Goal: Task Accomplishment & Management: Manage account settings

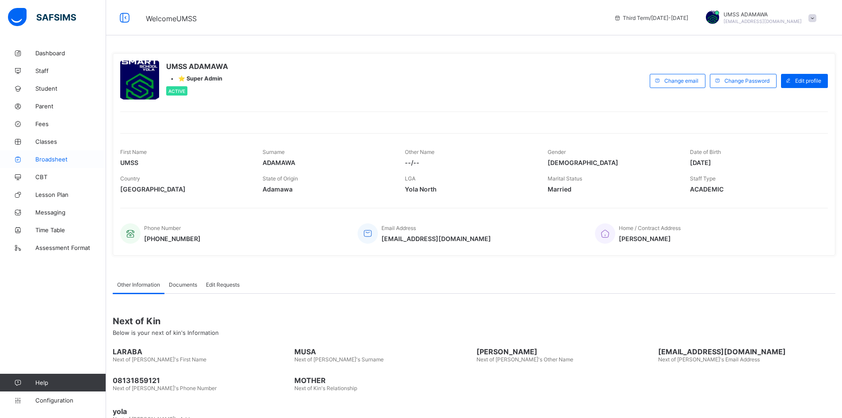
click at [52, 154] on link "Broadsheet" at bounding box center [53, 159] width 106 height 18
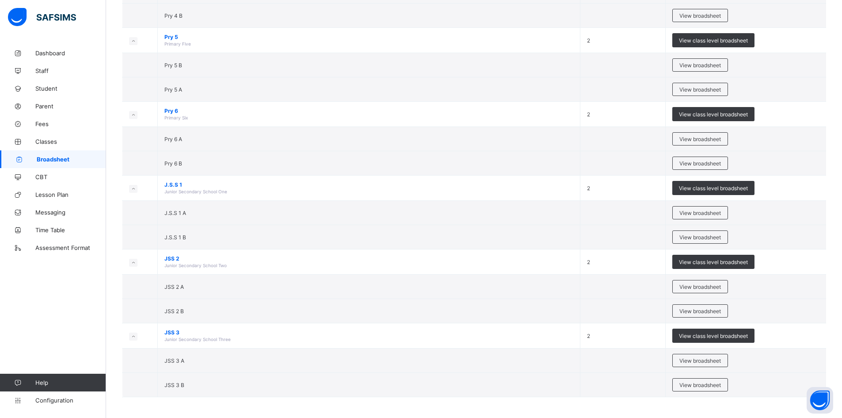
scroll to position [520, 0]
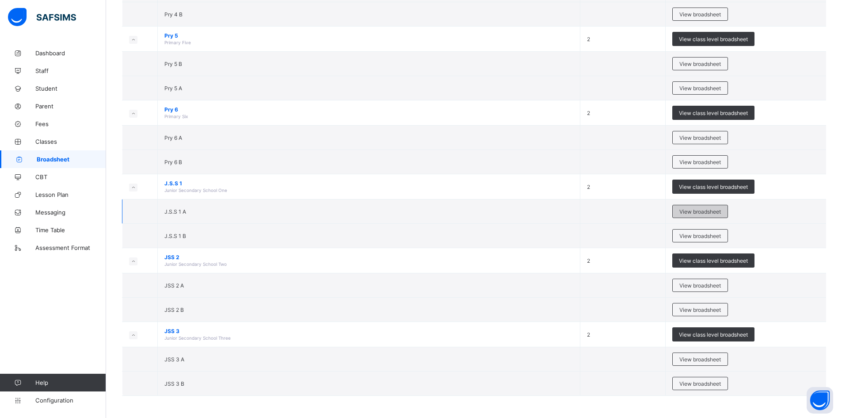
click at [710, 209] on span "View broadsheet" at bounding box center [701, 211] width 42 height 7
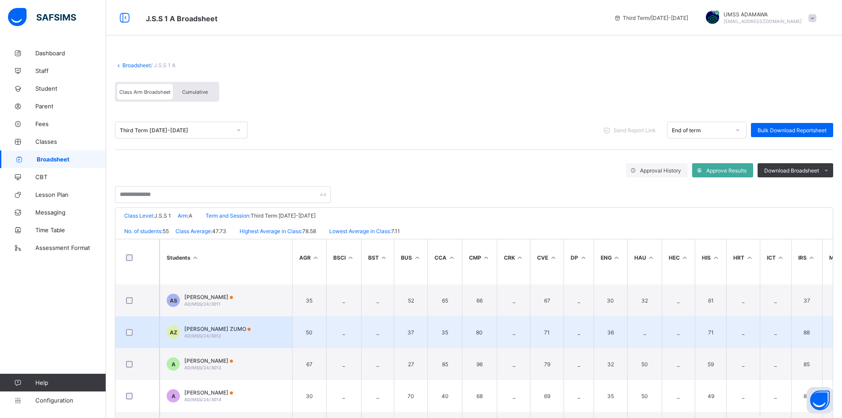
scroll to position [354, 0]
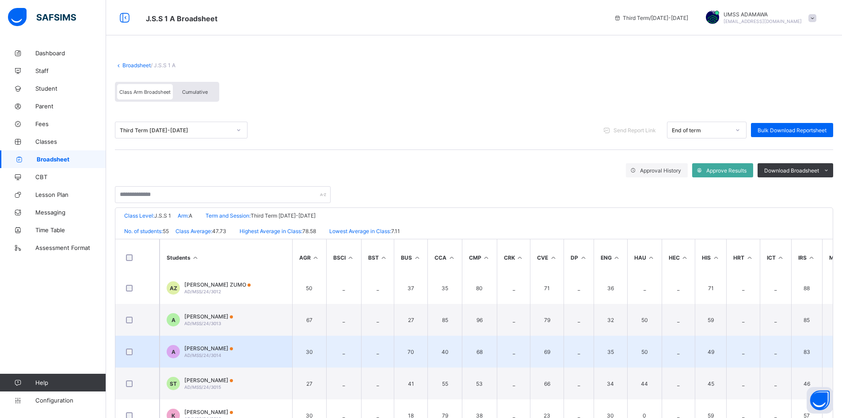
click at [224, 344] on td "A ABDURRAZAK ABDULHAMID AD/MSS/24/3014" at bounding box center [226, 352] width 133 height 32
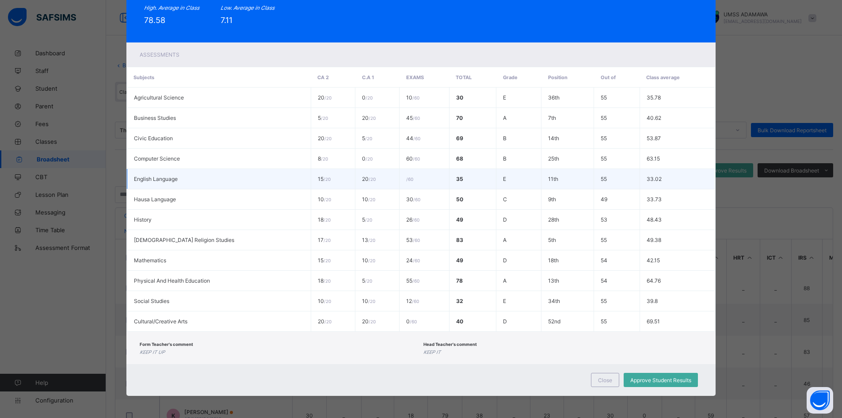
scroll to position [0, 0]
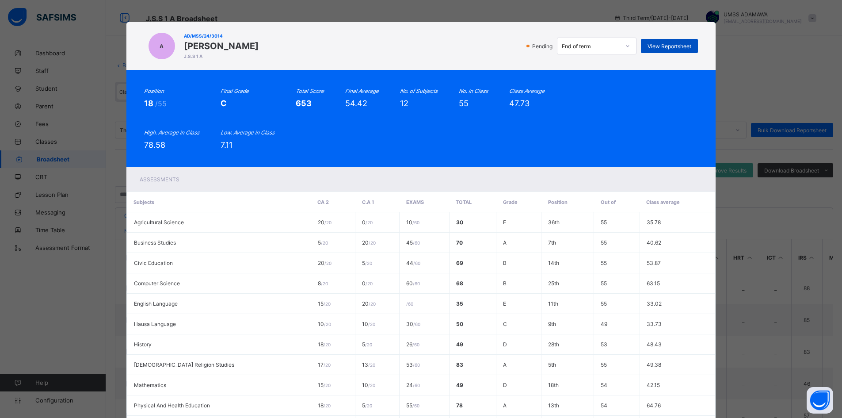
click at [689, 45] on span "View Reportsheet" at bounding box center [670, 46] width 44 height 7
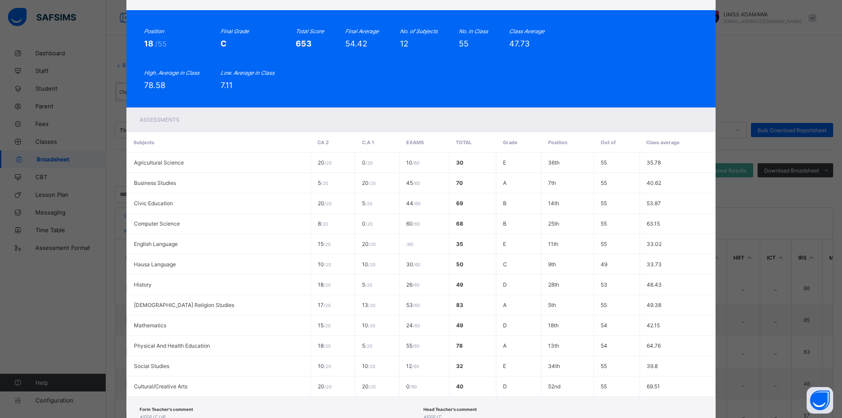
scroll to position [125, 0]
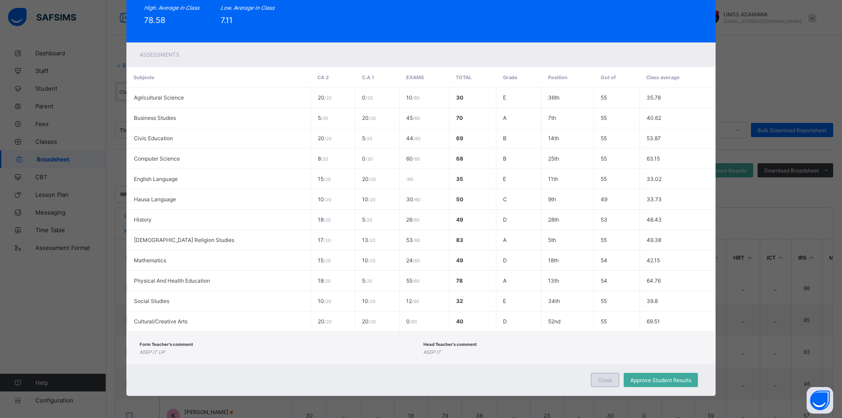
click at [603, 382] on span "Close" at bounding box center [605, 380] width 14 height 7
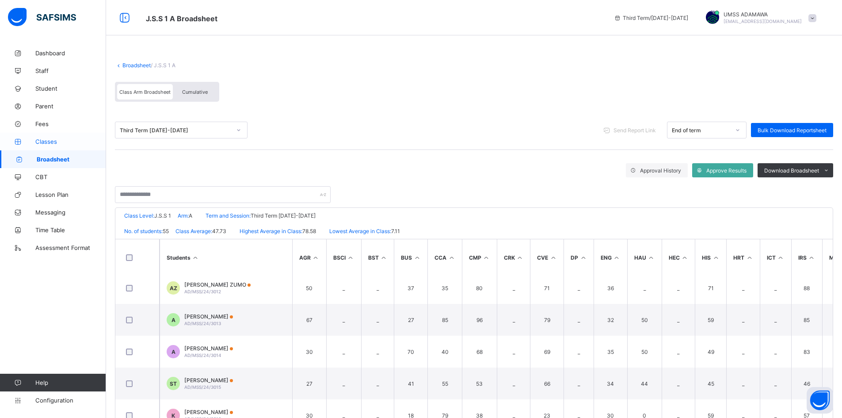
click at [45, 140] on span "Classes" at bounding box center [70, 141] width 71 height 7
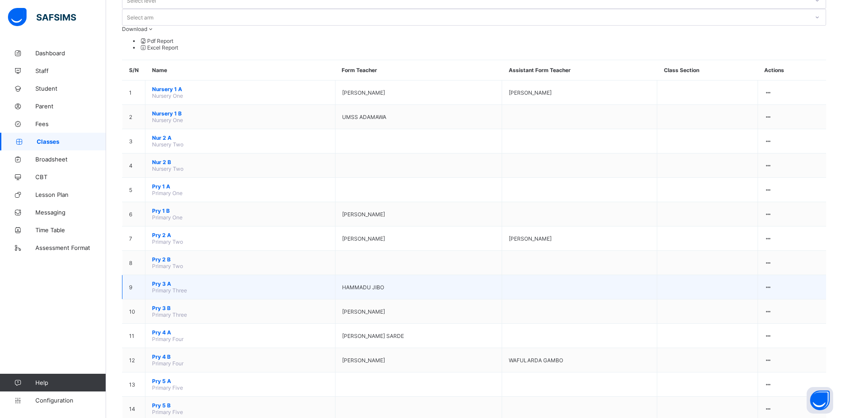
scroll to position [243, 0]
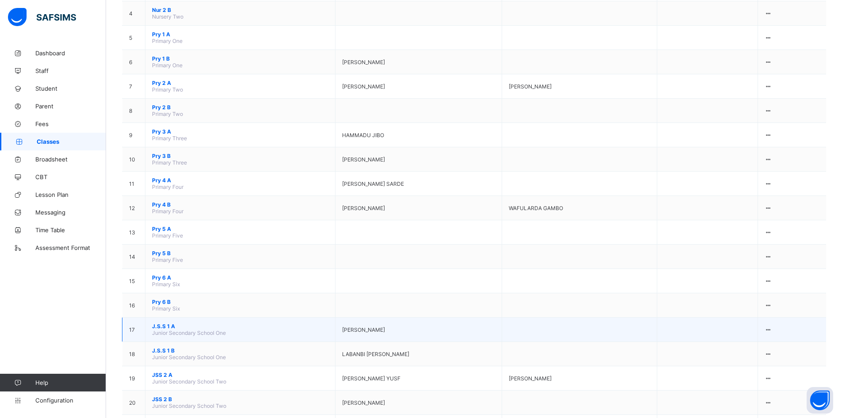
click at [167, 323] on span "J.S.S 1 A" at bounding box center [240, 326] width 176 height 7
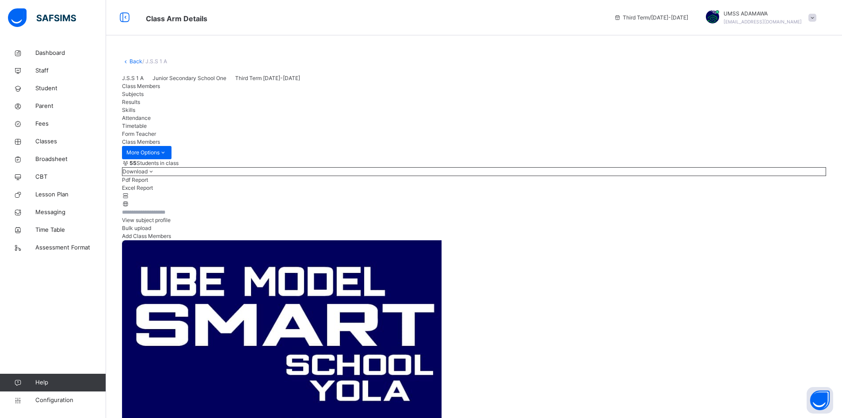
click at [140, 105] on span "Results" at bounding box center [131, 102] width 18 height 7
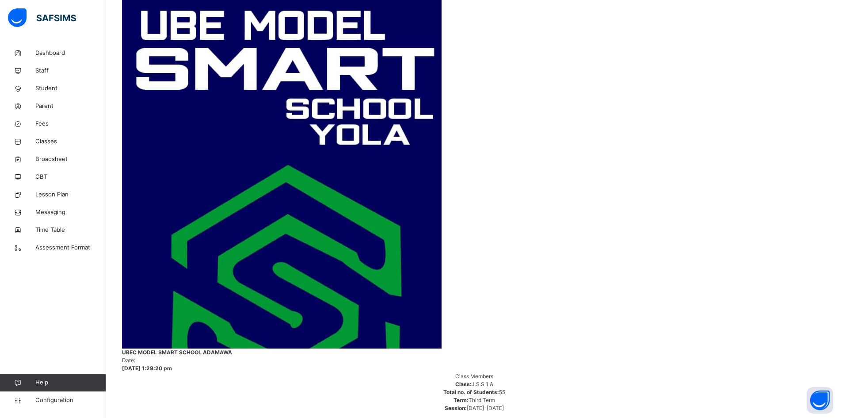
scroll to position [265, 0]
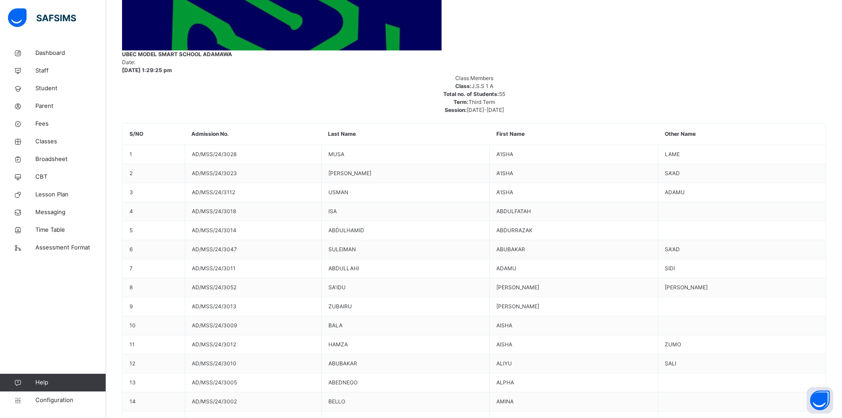
scroll to position [576, 0]
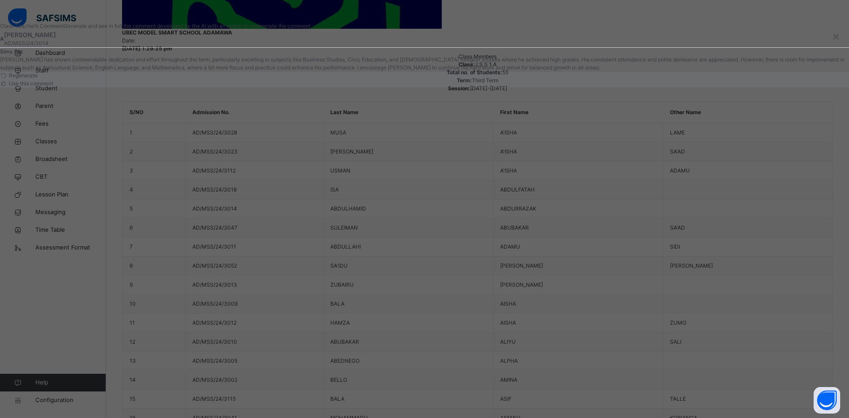
click at [53, 87] on span "Use this comment" at bounding box center [31, 83] width 46 height 7
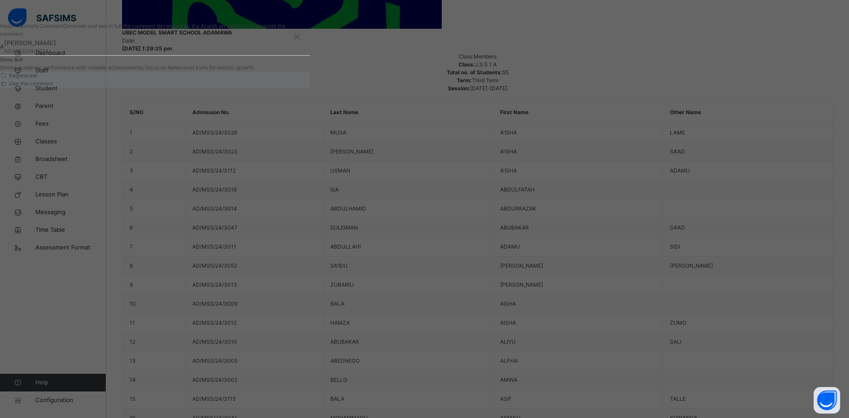
click at [53, 87] on span "Use this comment" at bounding box center [31, 83] width 46 height 7
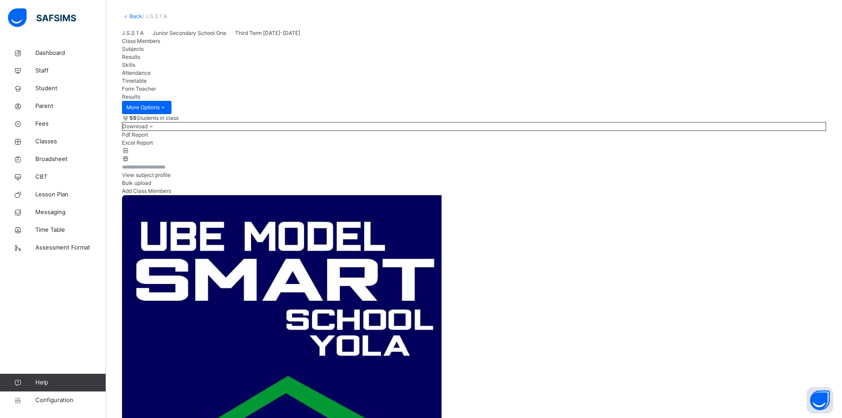
scroll to position [0, 0]
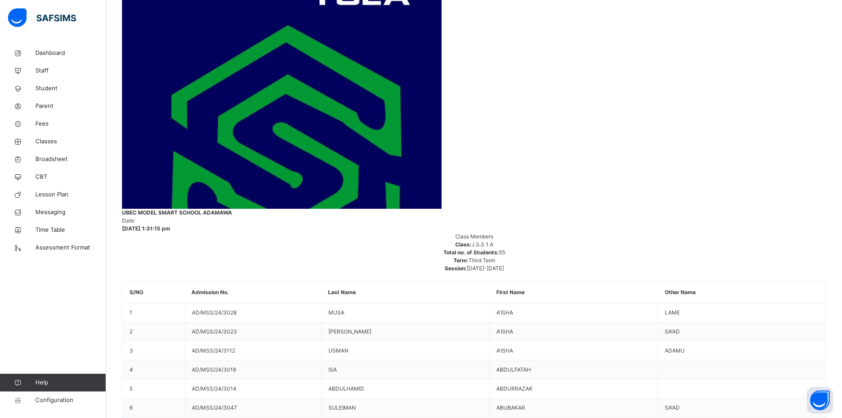
scroll to position [531, 0]
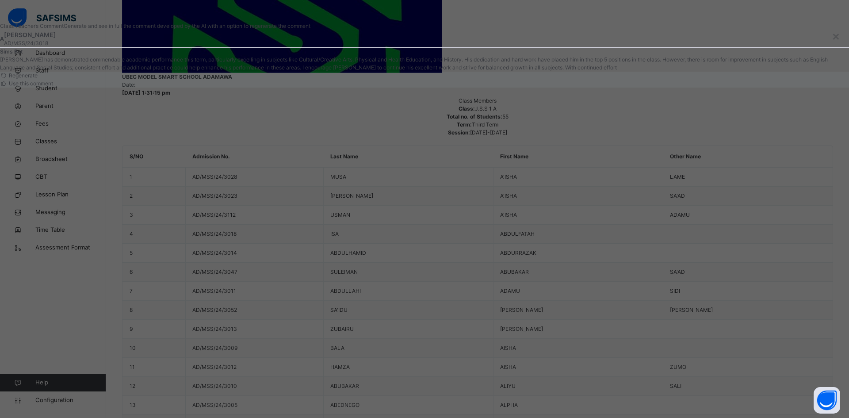
click at [53, 88] on div "Use this comment" at bounding box center [26, 84] width 53 height 8
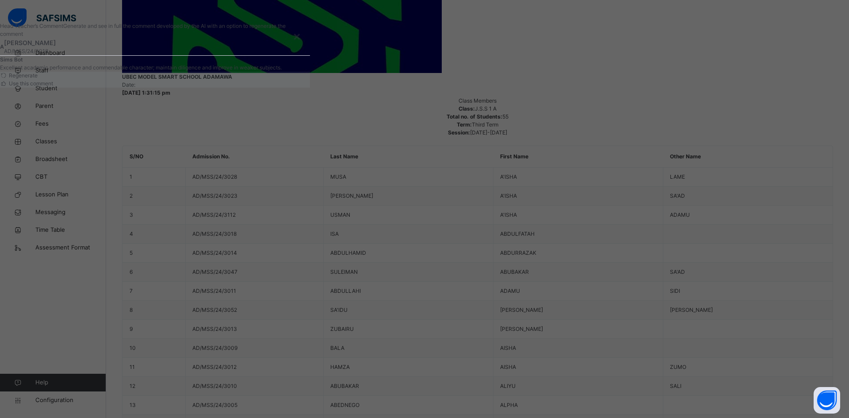
click at [53, 87] on span "Use this comment" at bounding box center [31, 83] width 46 height 7
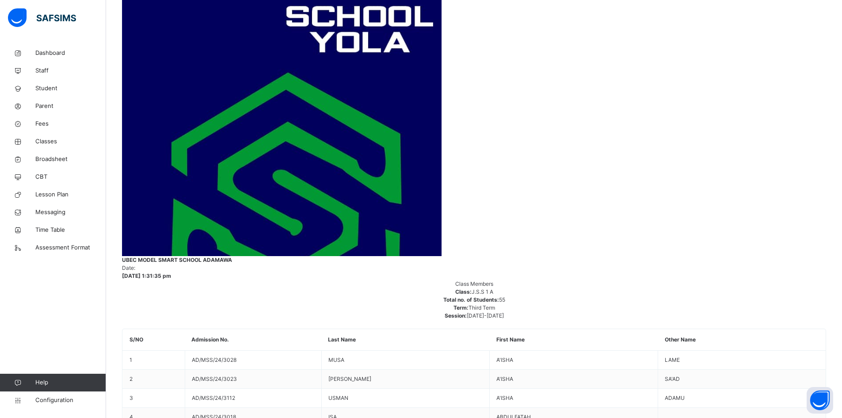
scroll to position [222, 0]
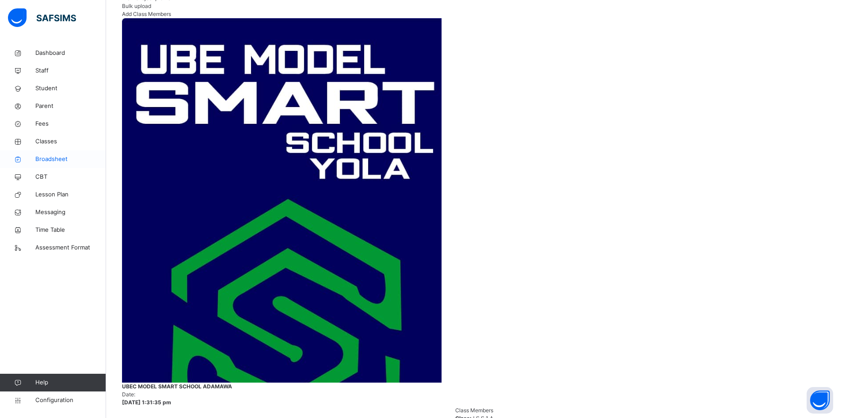
click at [62, 160] on span "Broadsheet" at bounding box center [70, 159] width 71 height 9
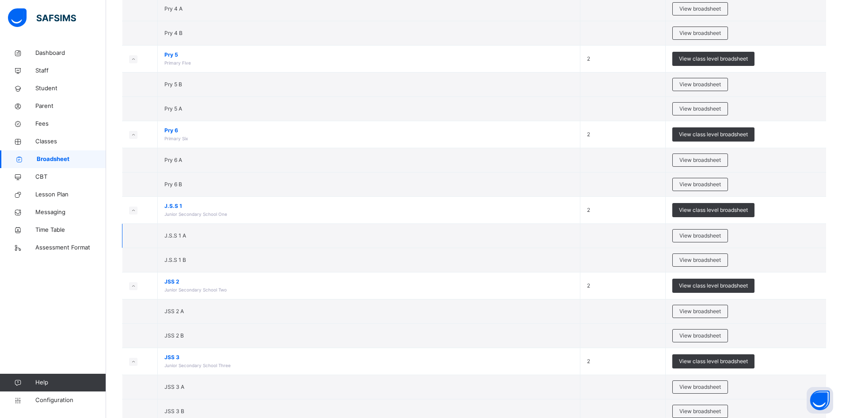
scroll to position [541, 0]
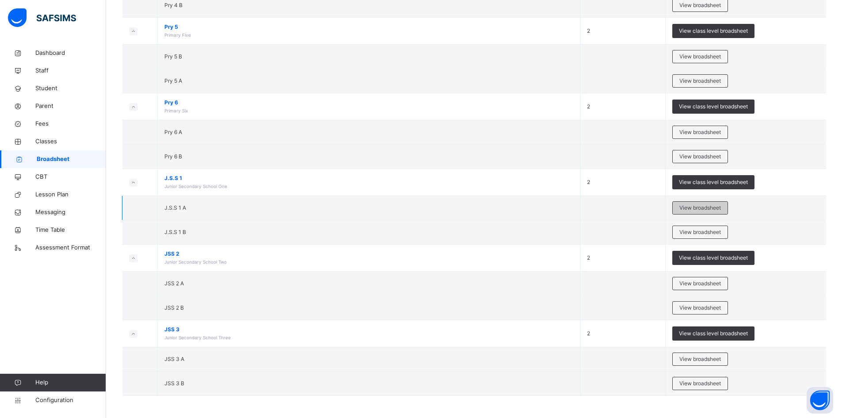
click at [694, 208] on span "View broadsheet" at bounding box center [701, 208] width 42 height 8
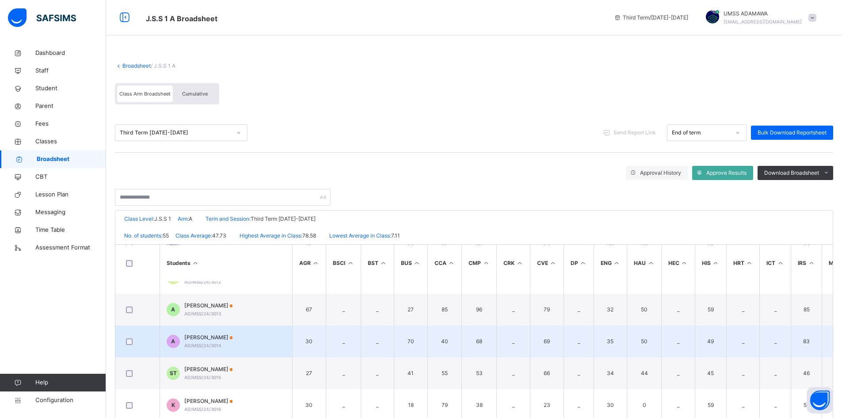
scroll to position [398, 0]
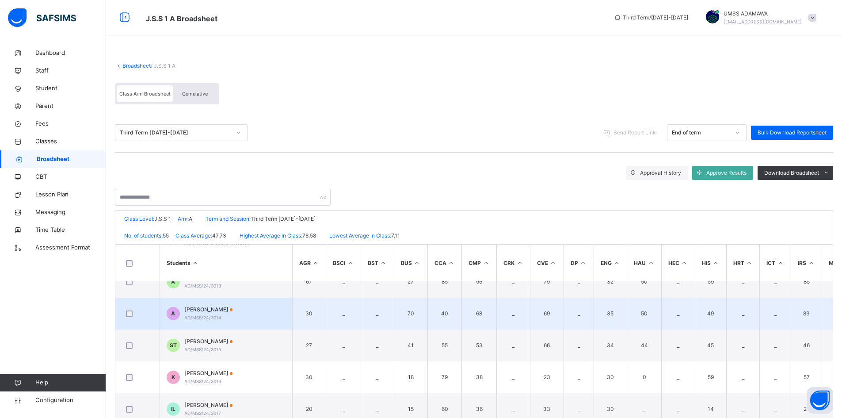
click at [209, 307] on span "ABDURRAZAK ABDULHAMID" at bounding box center [208, 310] width 49 height 8
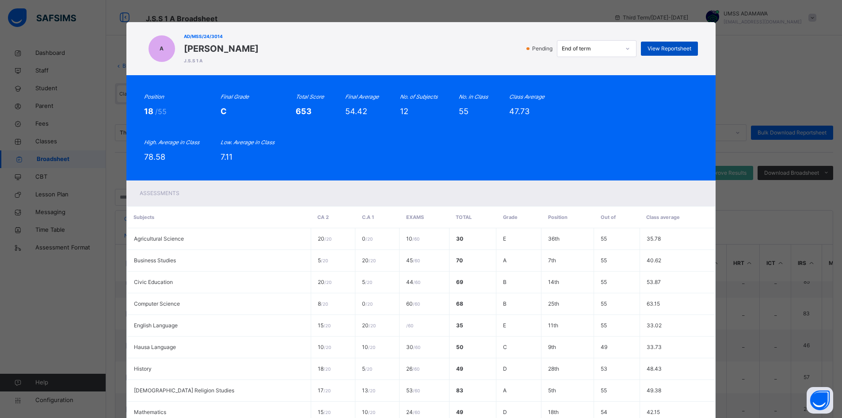
click at [682, 46] on span "View Reportsheet" at bounding box center [670, 49] width 44 height 8
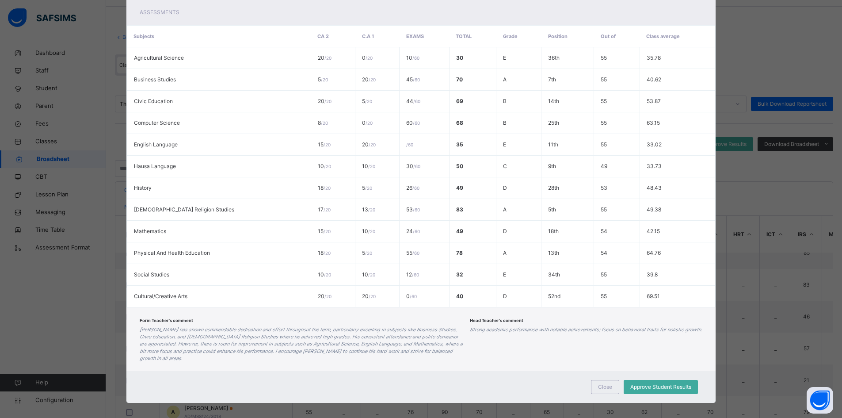
scroll to position [44, 0]
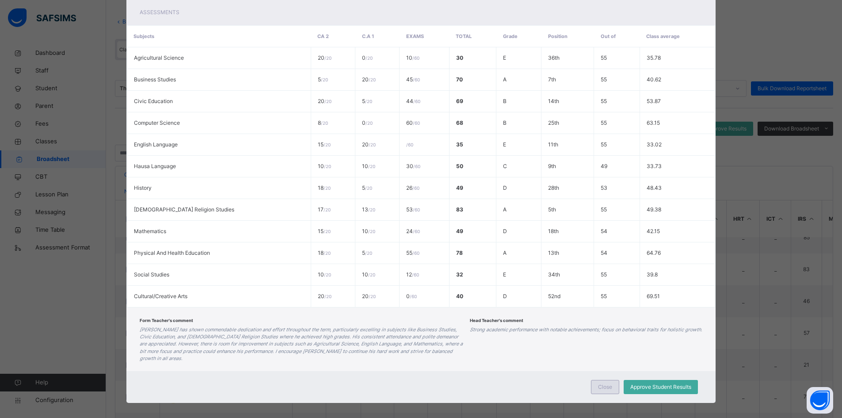
click at [607, 383] on span "Close" at bounding box center [605, 387] width 14 height 8
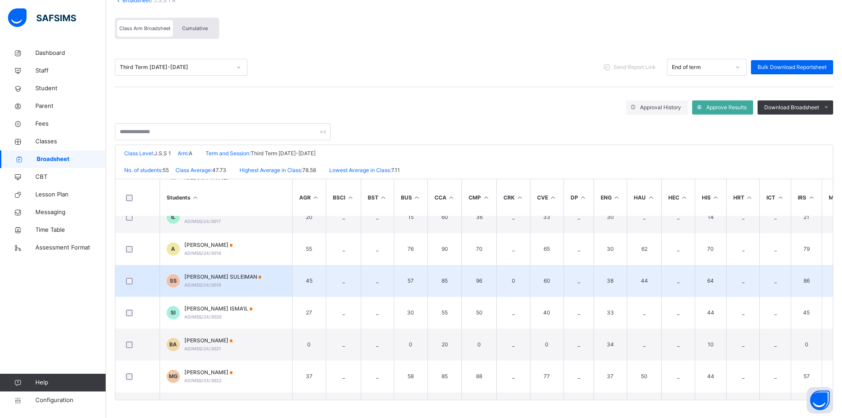
scroll to position [510, 0]
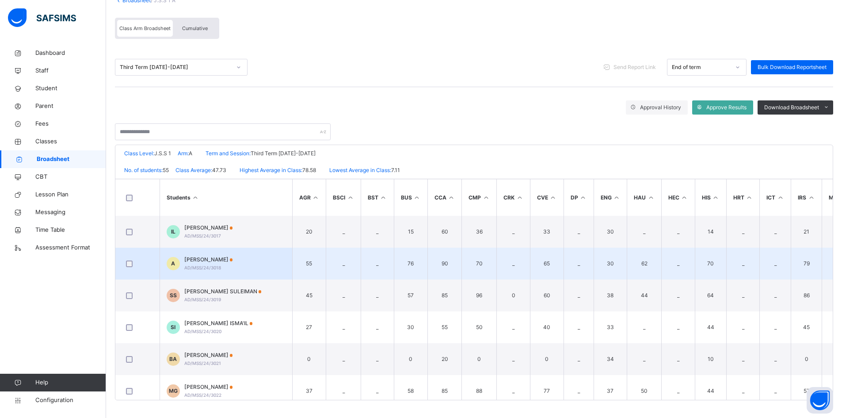
click at [215, 259] on span "ABDULFATAH ISA" at bounding box center [208, 260] width 49 height 8
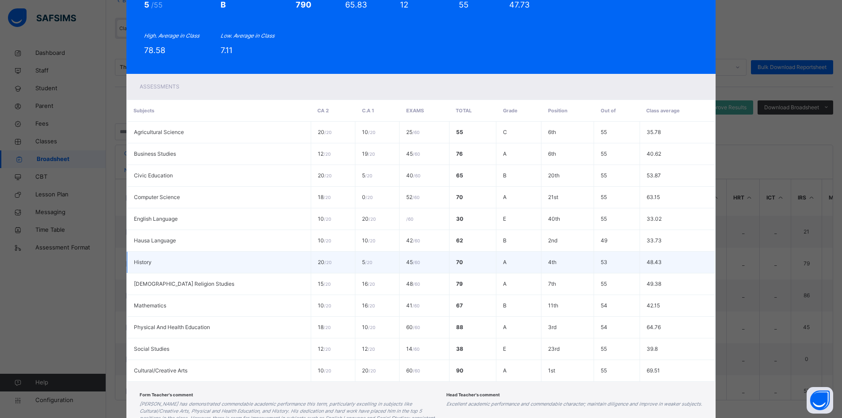
scroll to position [0, 0]
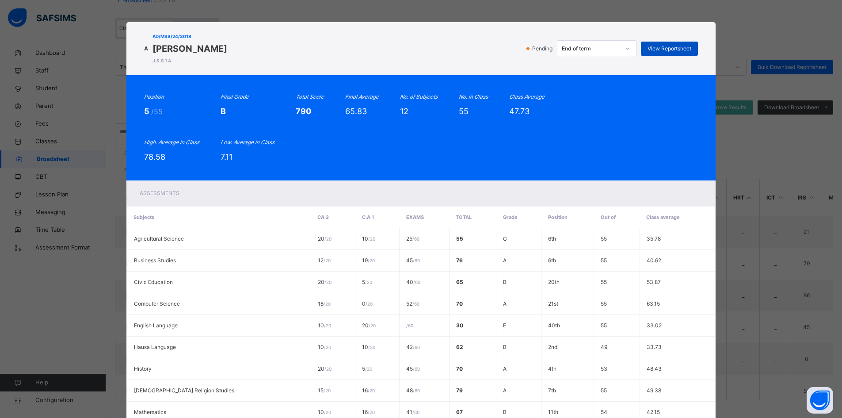
click at [684, 43] on div "View Reportsheet" at bounding box center [669, 49] width 57 height 14
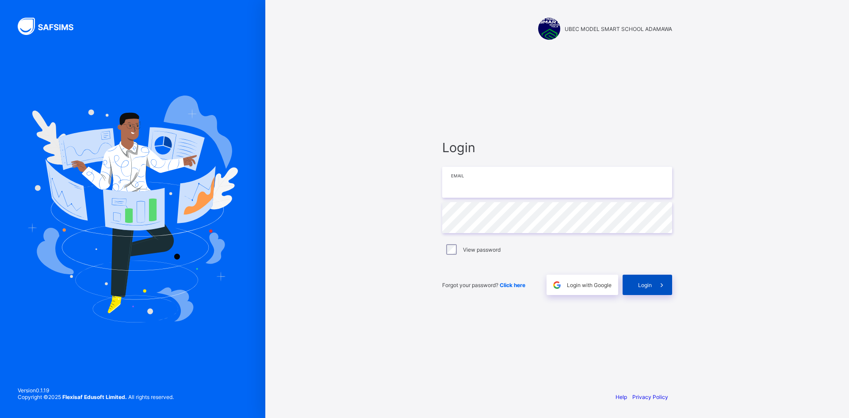
type input "**********"
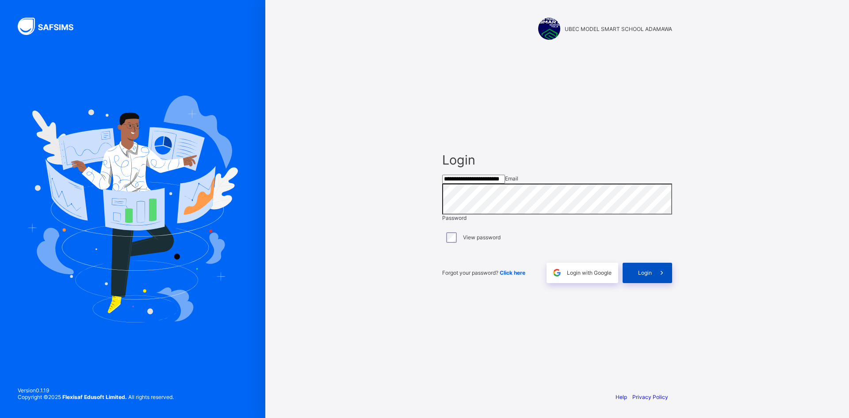
click at [661, 277] on icon at bounding box center [661, 272] width 9 height 8
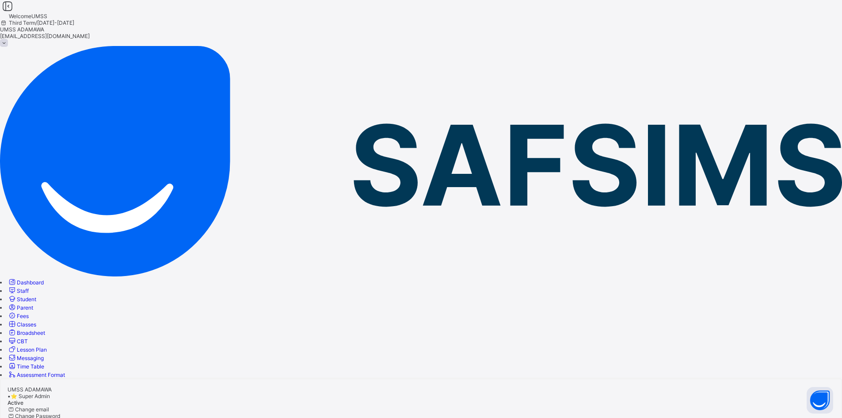
click at [36, 321] on span "Classes" at bounding box center [26, 324] width 19 height 7
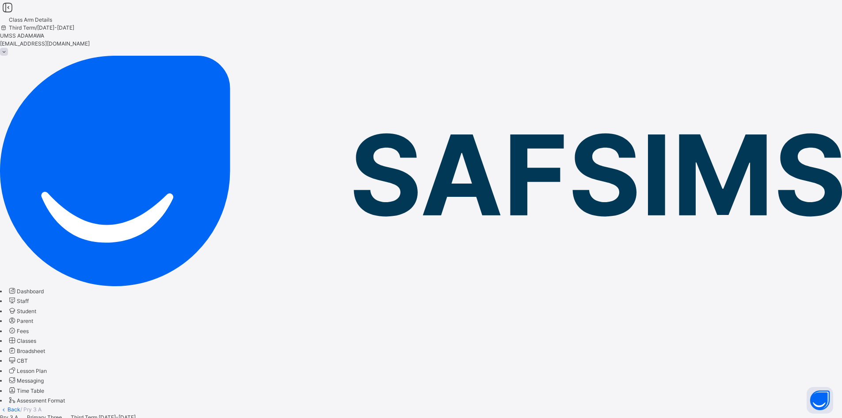
type input "****"
click at [20, 406] on link "Back" at bounding box center [14, 409] width 13 height 7
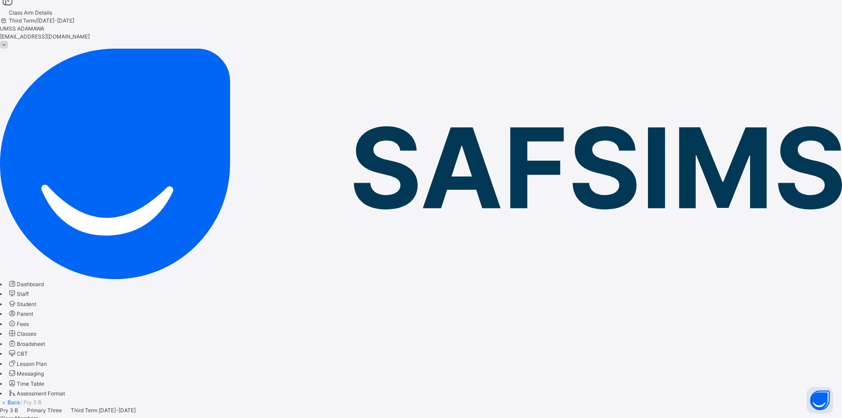
scroll to position [9, 0]
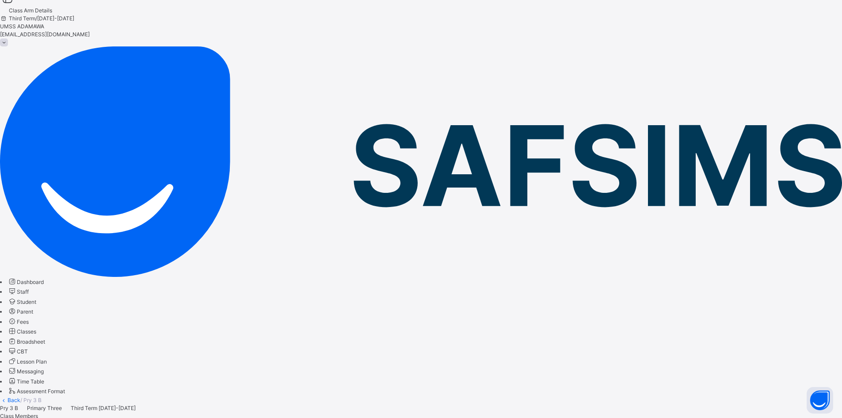
type input "****"
click at [20, 397] on link "Back" at bounding box center [14, 400] width 13 height 7
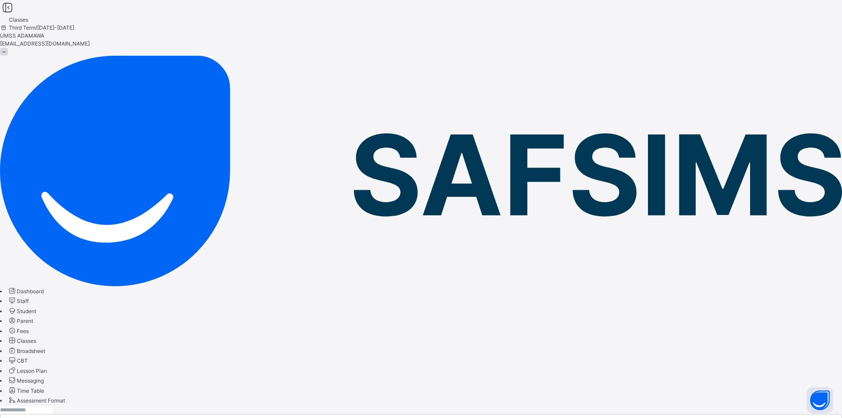
type input "****"
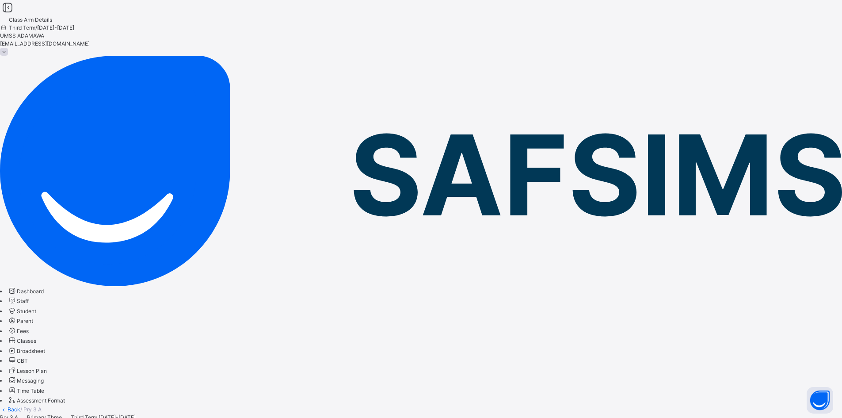
type input "****"
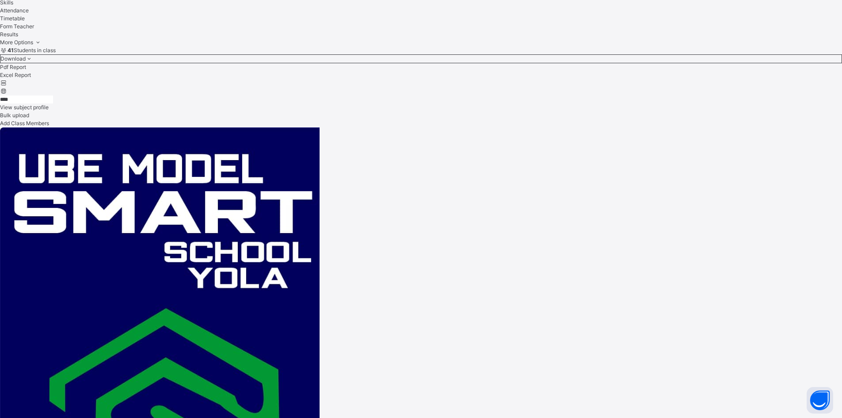
scroll to position [472, 0]
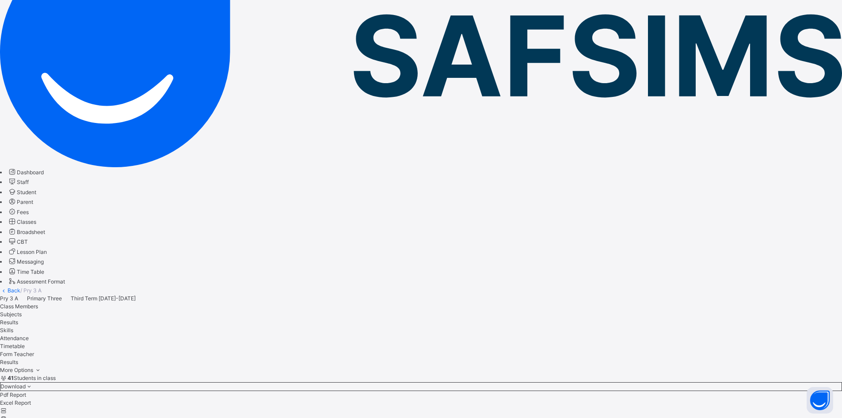
scroll to position [118, 0]
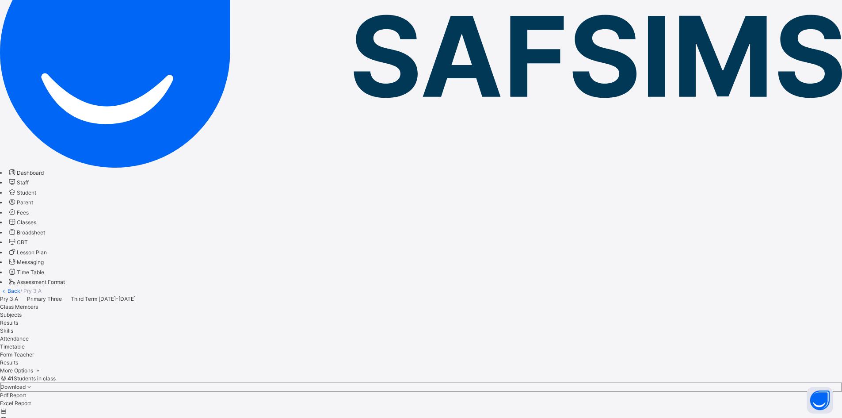
click at [45, 229] on span "Broadsheet" at bounding box center [31, 232] width 28 height 7
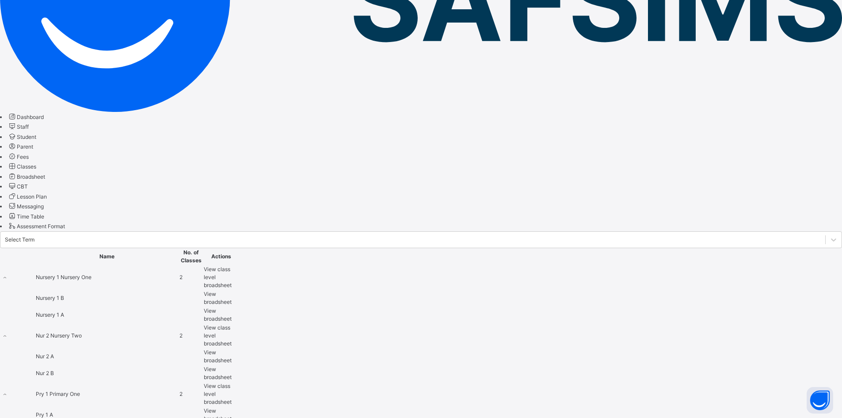
scroll to position [177, 0]
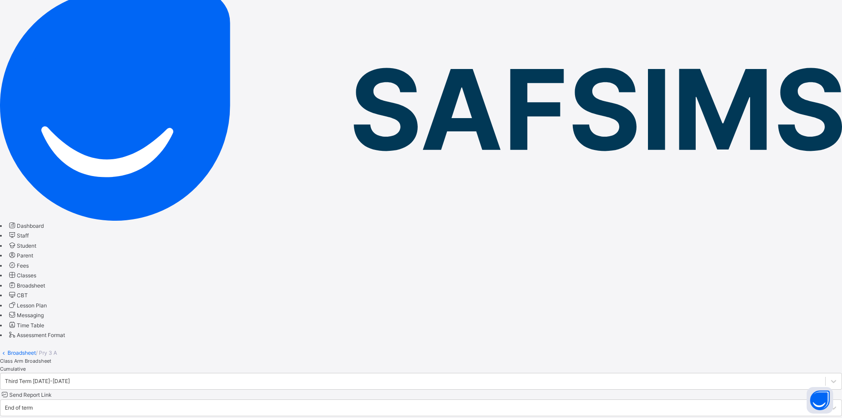
scroll to position [21, 0]
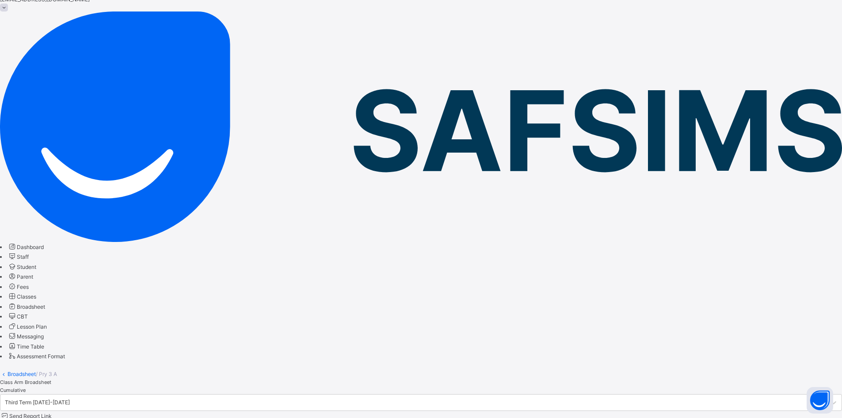
scroll to position [65, 0]
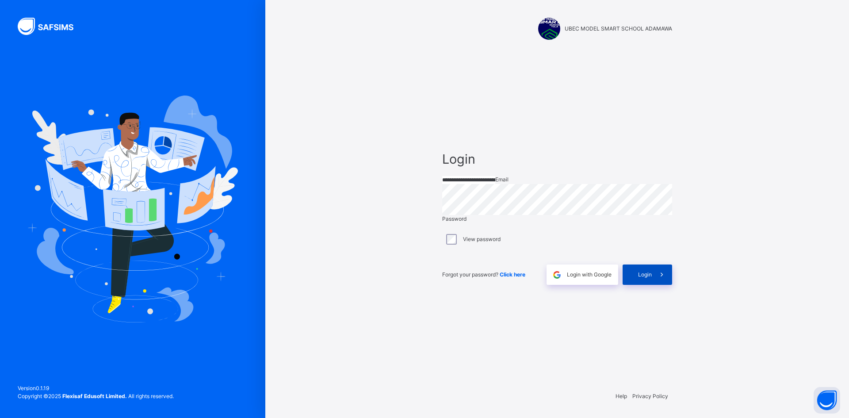
click at [655, 285] on span at bounding box center [662, 274] width 20 height 20
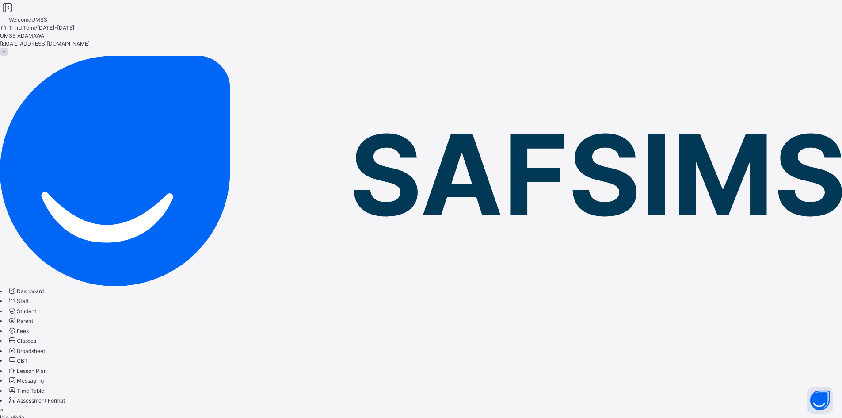
click at [36, 337] on link "Classes" at bounding box center [22, 340] width 29 height 7
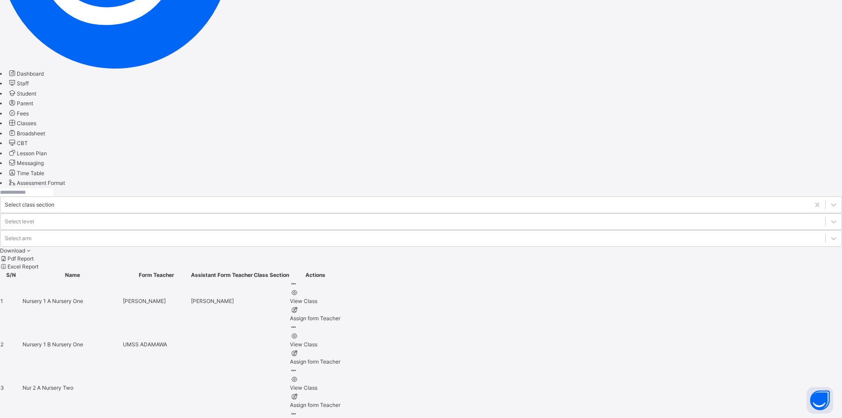
scroll to position [221, 0]
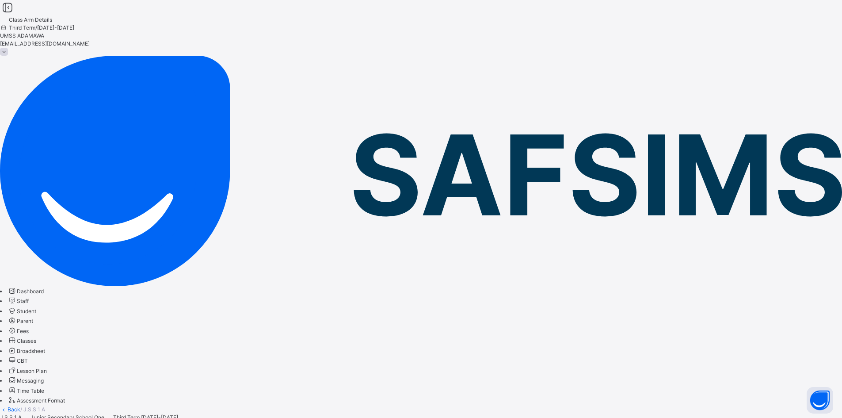
type input "***"
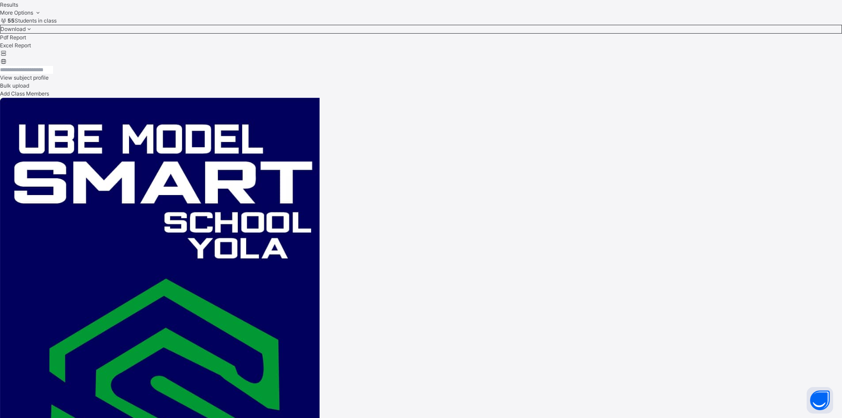
scroll to position [576, 0]
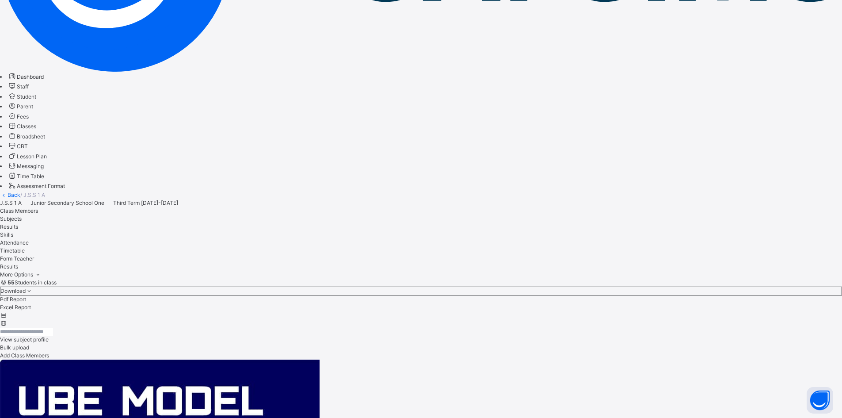
scroll to position [89, 0]
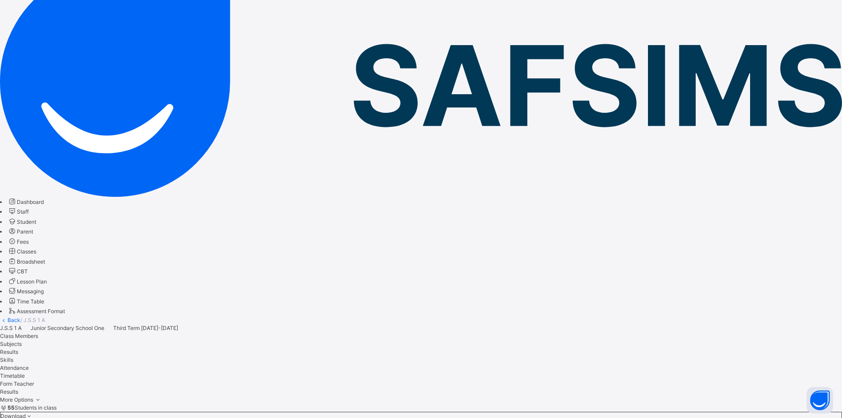
click at [45, 258] on span "Broadsheet" at bounding box center [31, 261] width 28 height 7
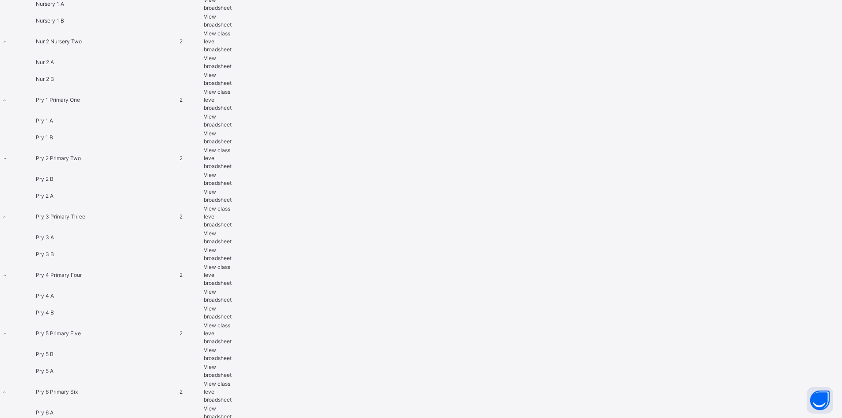
scroll to position [486, 0]
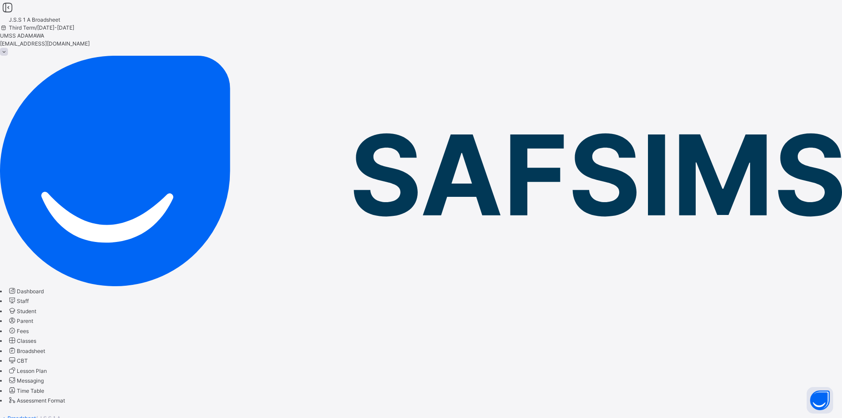
scroll to position [1459, 0]
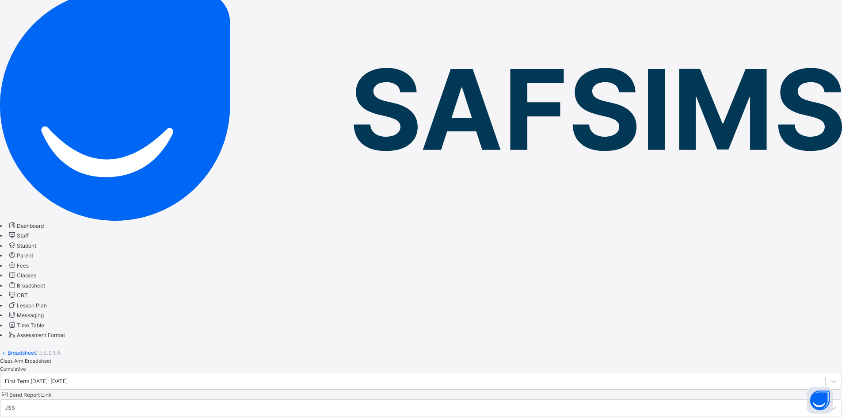
scroll to position [1415, 0]
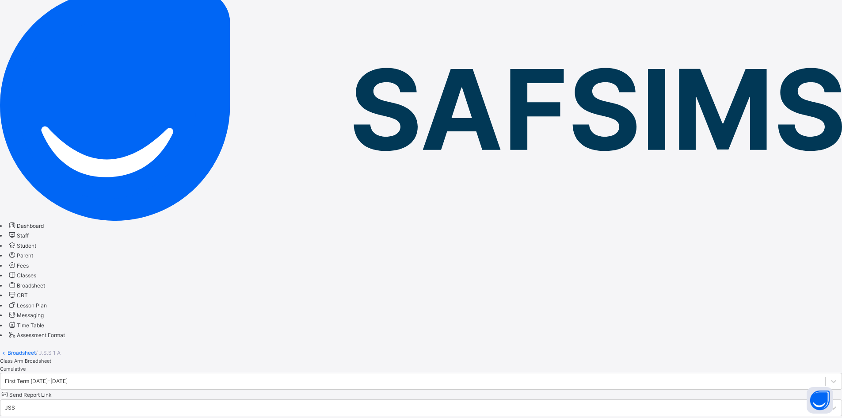
click at [214, 374] on div "First Term 2024-2025" at bounding box center [412, 381] width 825 height 14
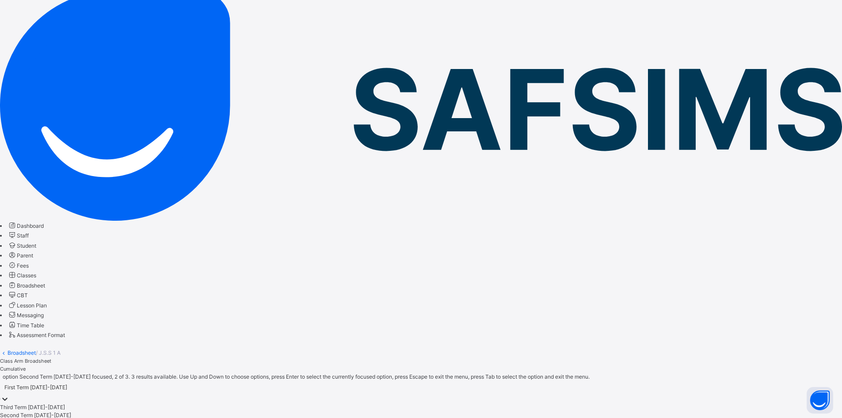
click at [180, 411] on div "Second Term 2024-2025" at bounding box center [421, 415] width 842 height 8
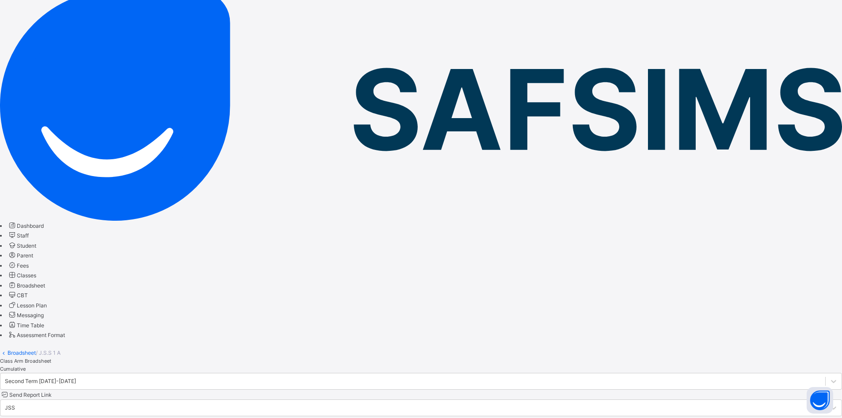
scroll to position [1547, 0]
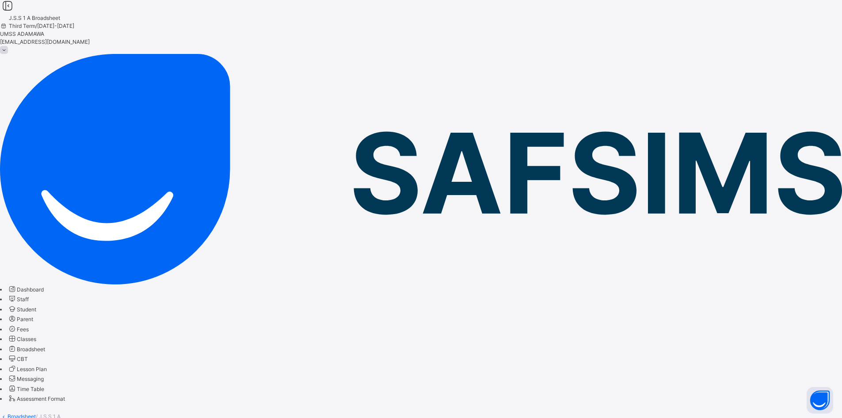
scroll to position [0, 0]
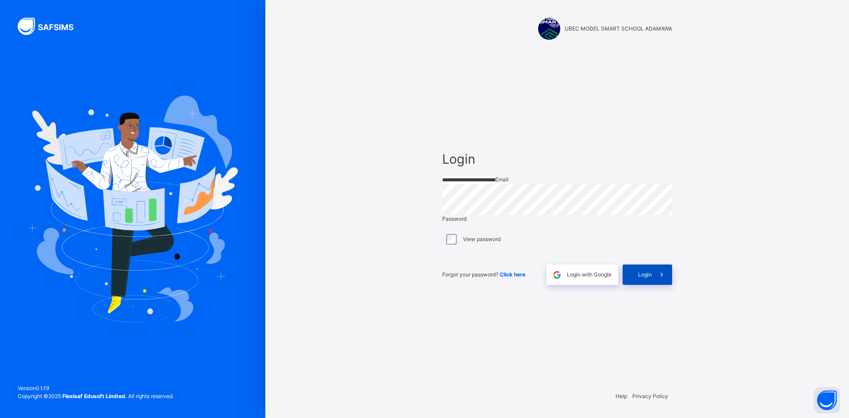
click at [653, 285] on span at bounding box center [662, 274] width 20 height 20
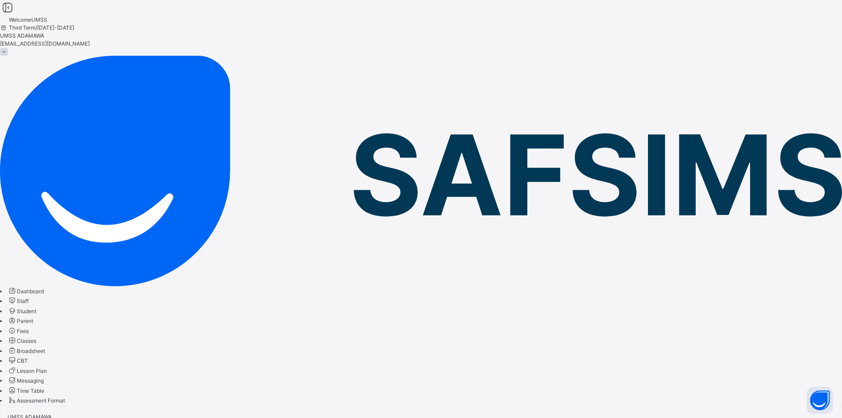
click at [36, 337] on link "Classes" at bounding box center [22, 340] width 29 height 7
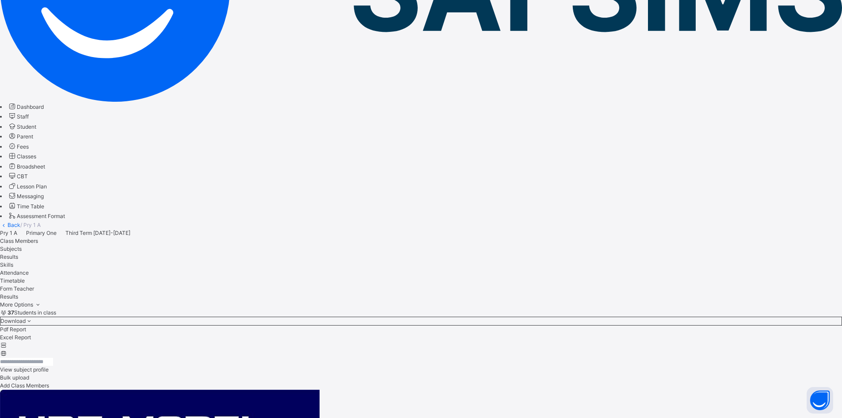
scroll to position [221, 0]
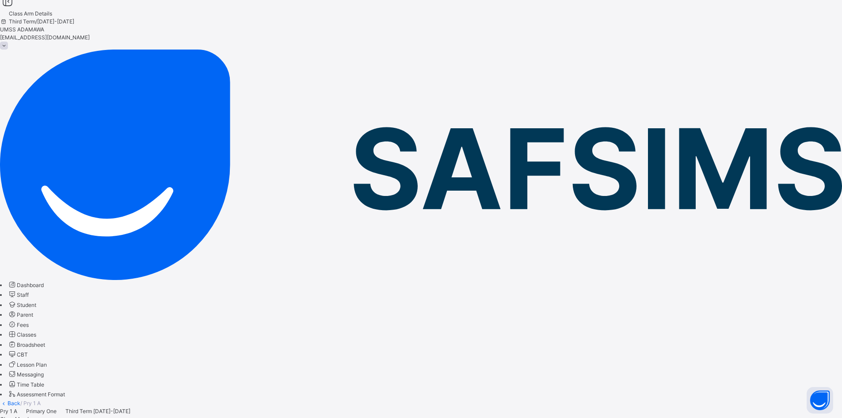
scroll to position [0, 0]
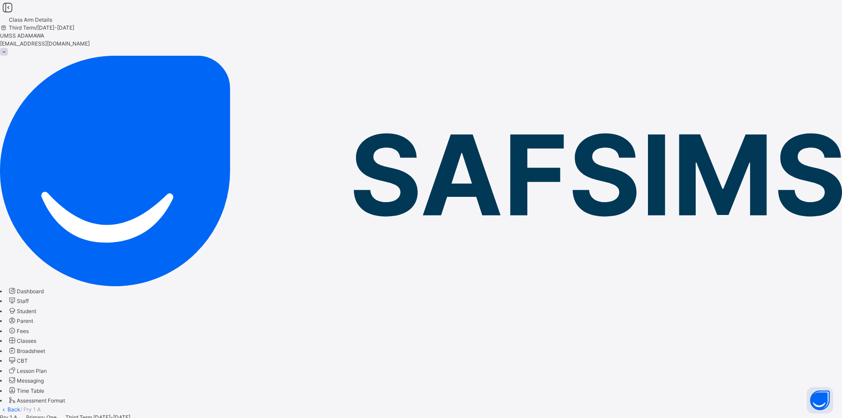
click at [20, 406] on link "Back" at bounding box center [14, 409] width 13 height 7
drag, startPoint x: 198, startPoint y: 336, endPoint x: 203, endPoint y: 332, distance: 6.6
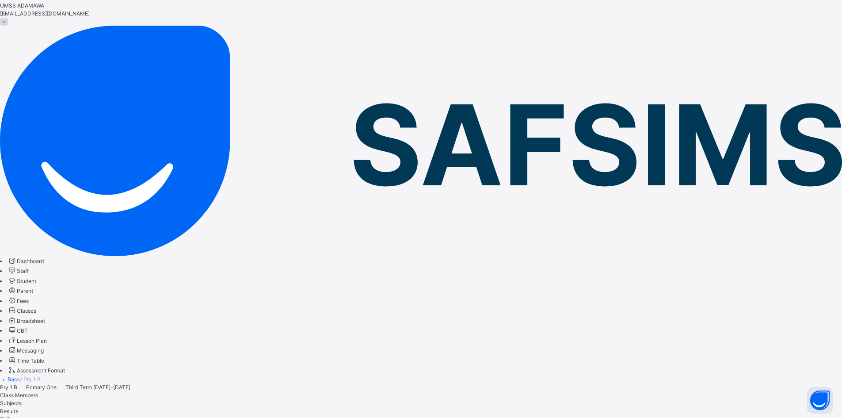
scroll to position [221, 0]
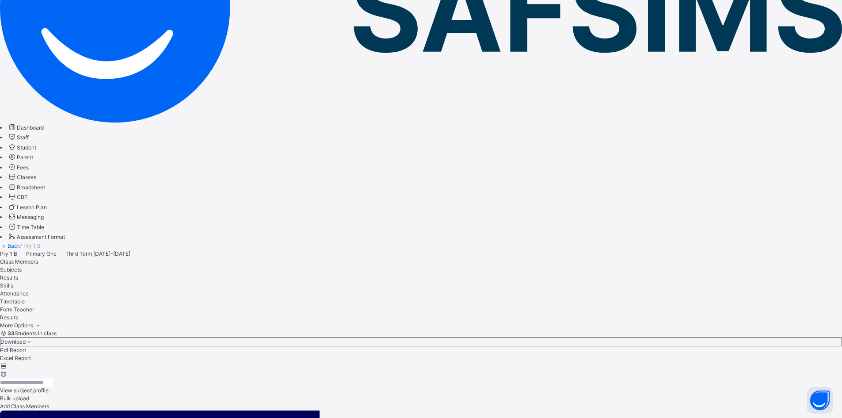
scroll to position [133, 0]
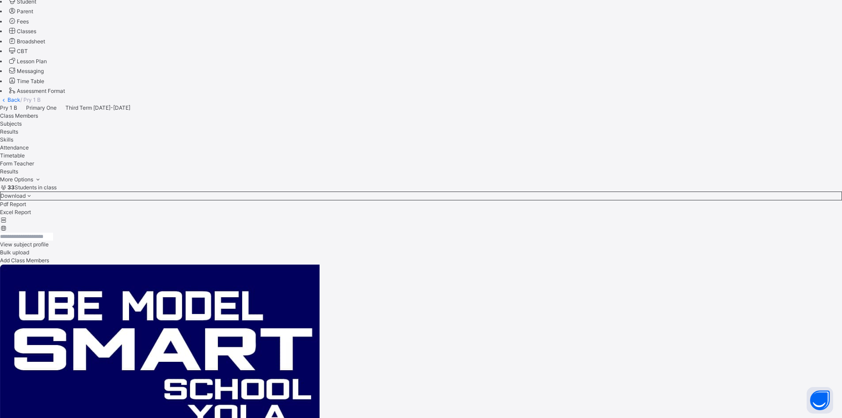
scroll to position [398, 0]
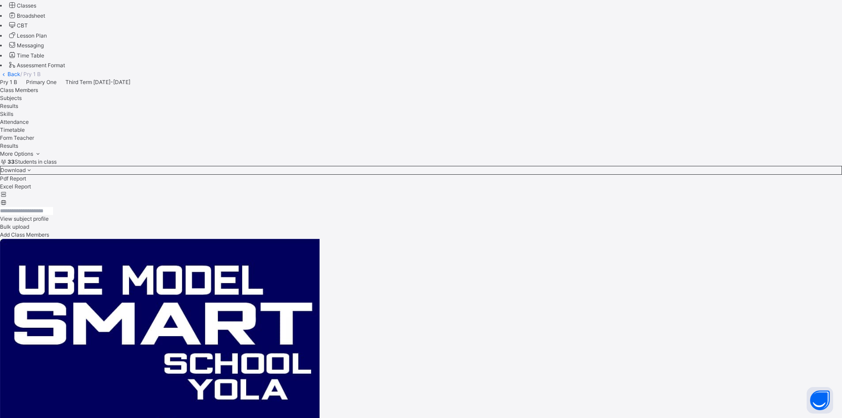
scroll to position [177, 0]
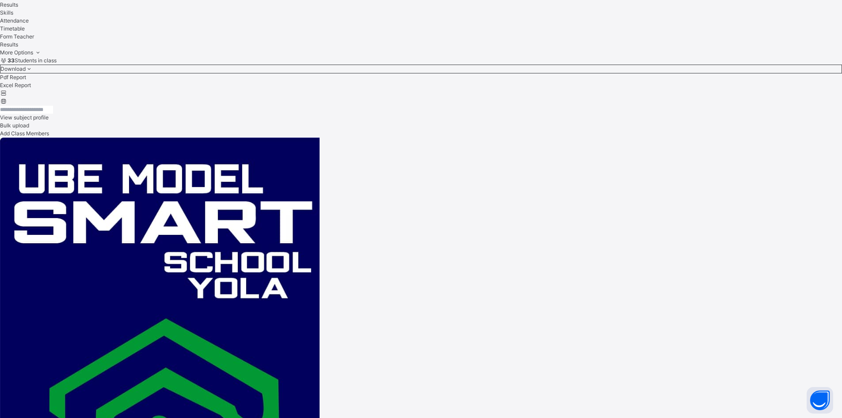
scroll to position [438, 0]
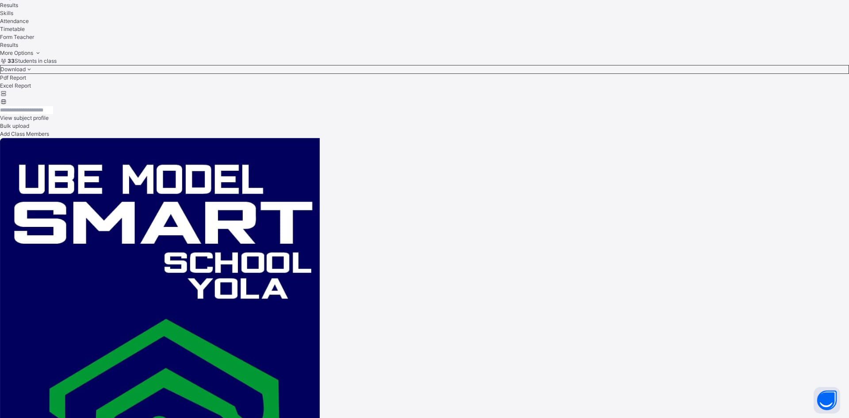
drag, startPoint x: 271, startPoint y: 254, endPoint x: 281, endPoint y: 253, distance: 9.3
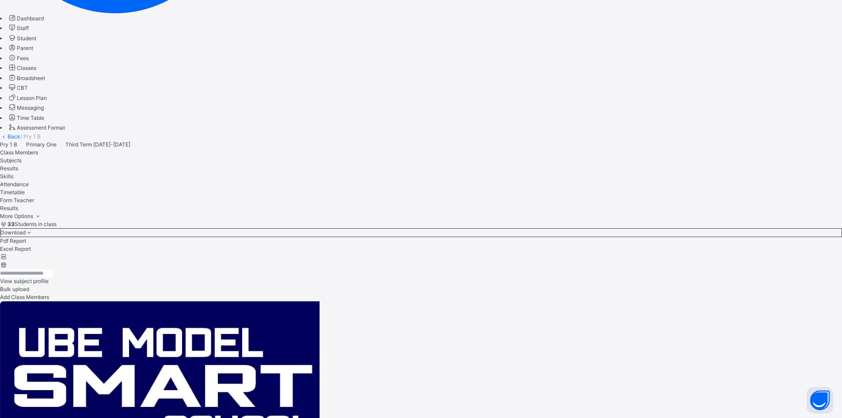
scroll to position [172, 0]
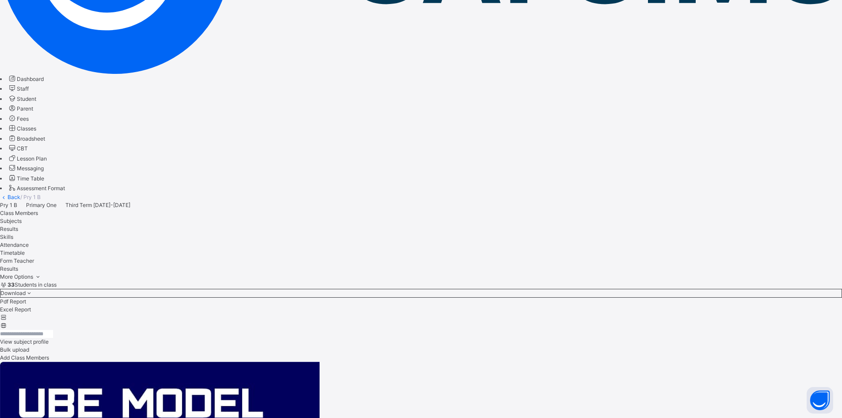
scroll to position [403, 0]
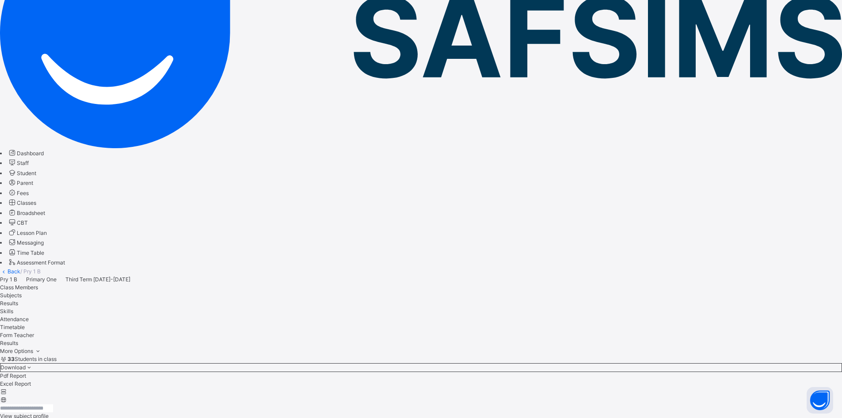
scroll to position [0, 0]
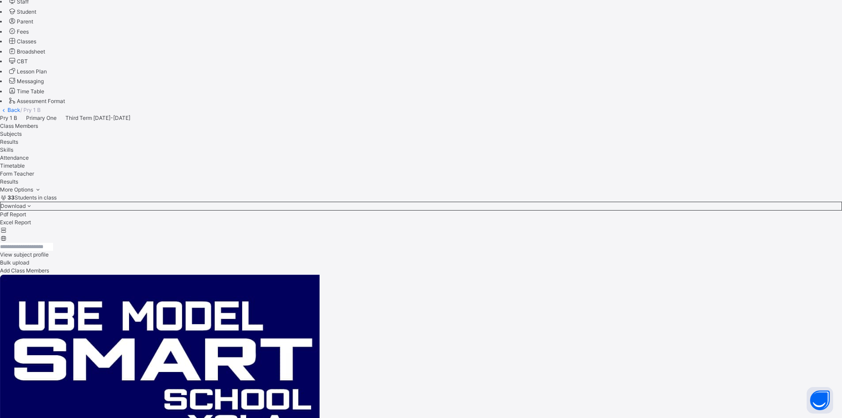
scroll to position [438, 0]
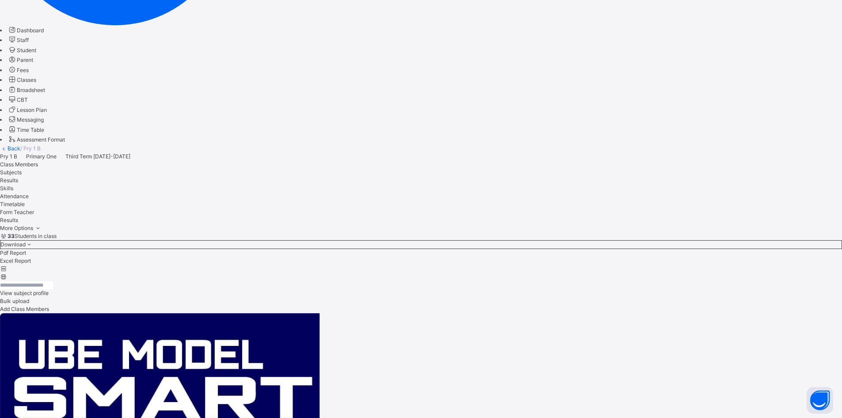
scroll to position [0, 0]
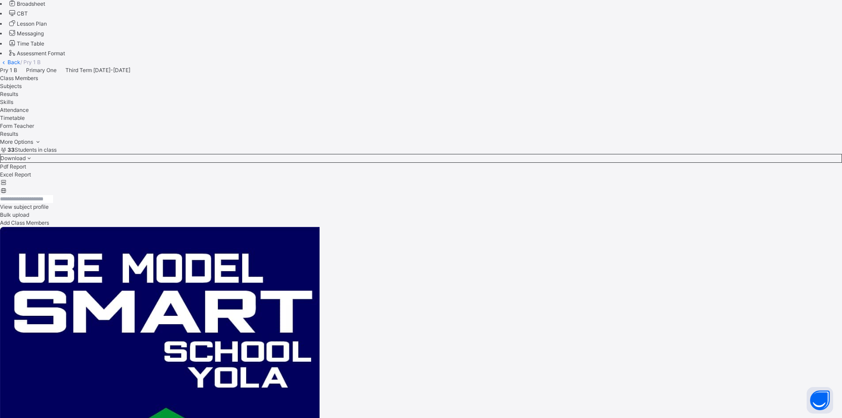
scroll to position [438, 0]
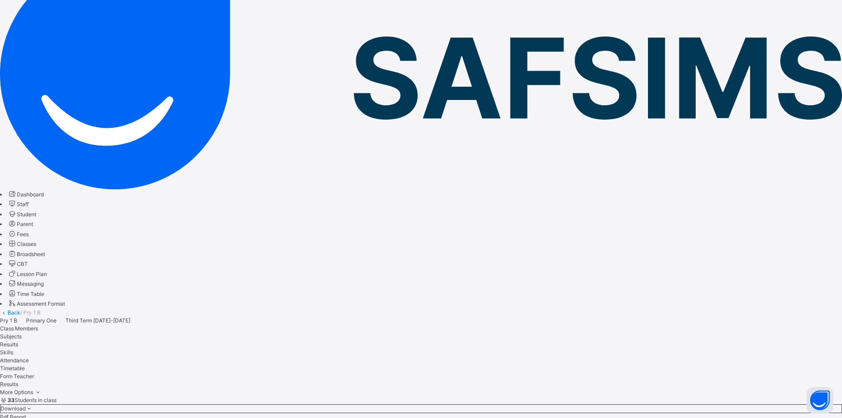
scroll to position [84, 0]
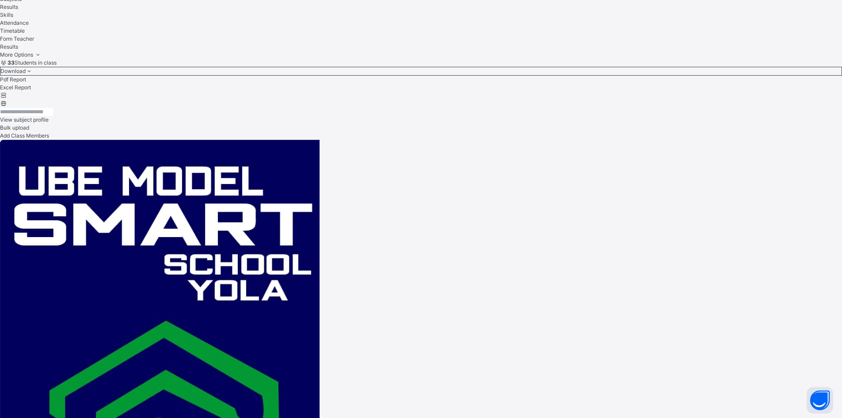
scroll to position [438, 0]
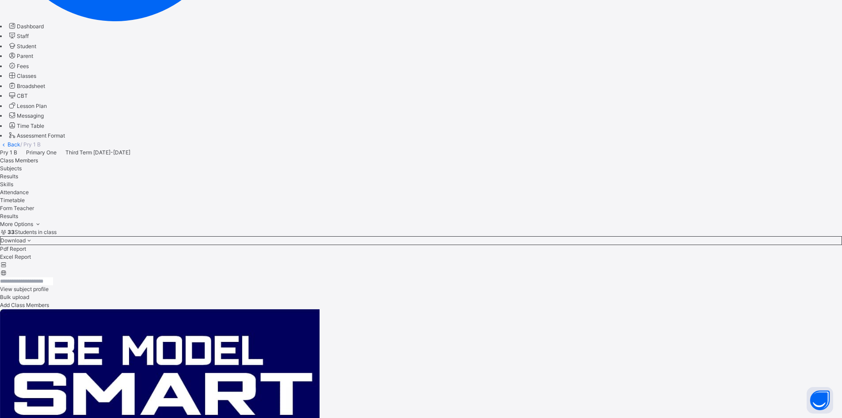
scroll to position [84, 0]
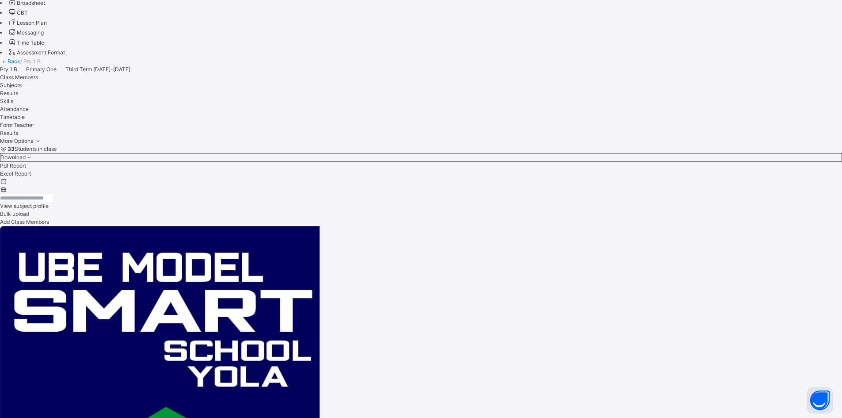
scroll to position [438, 0]
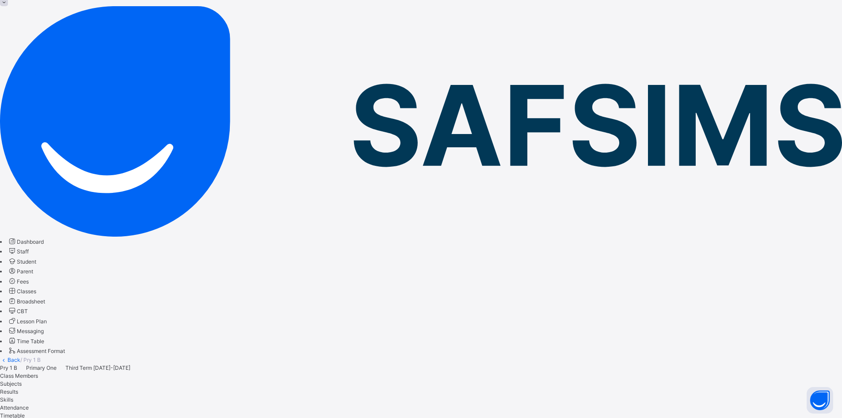
scroll to position [0, 0]
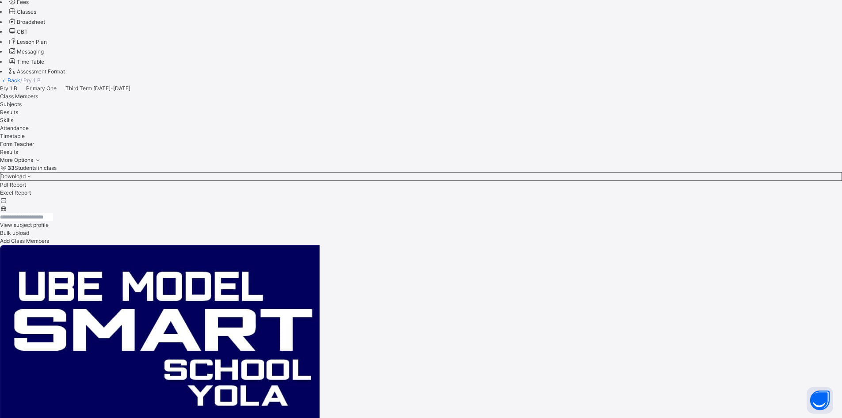
scroll to position [438, 0]
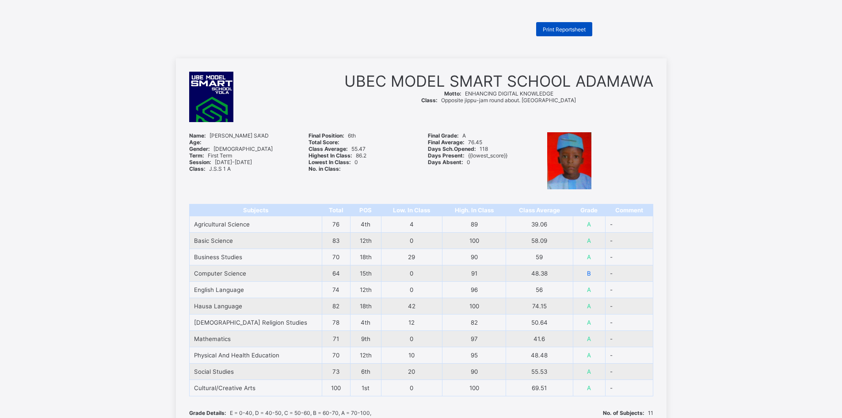
click at [576, 24] on div "Print Reportsheet" at bounding box center [564, 29] width 56 height 14
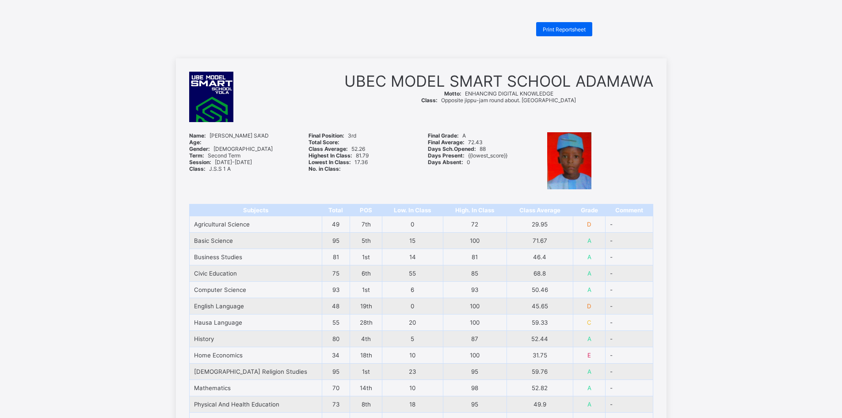
click at [398, 189] on div "Final Position: 3rd Total Score: Class Average: 52.26 Highest In Class: 81.79 L…" at bounding box center [361, 161] width 115 height 67
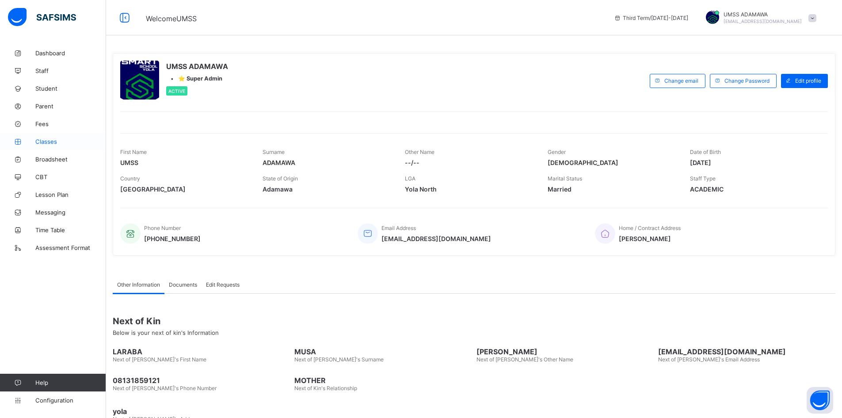
click at [52, 142] on span "Classes" at bounding box center [70, 141] width 71 height 7
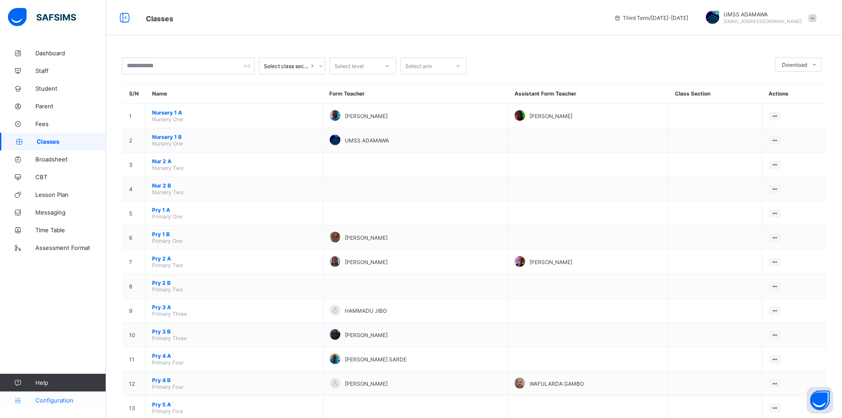
click at [50, 400] on span "Configuration" at bounding box center [70, 400] width 70 height 7
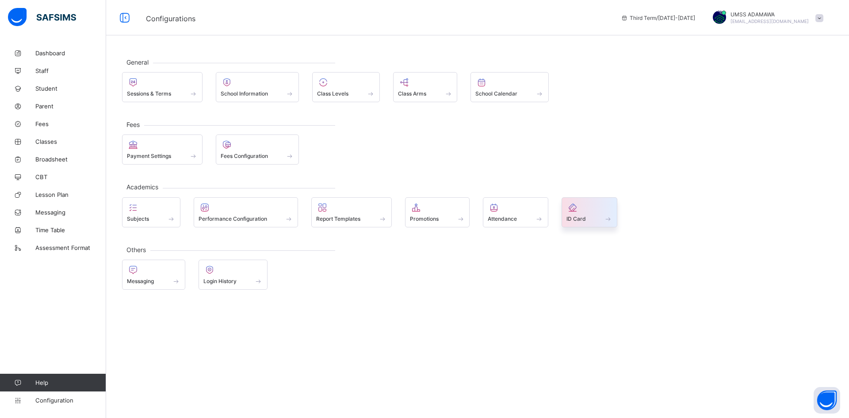
click at [592, 215] on div "ID Card" at bounding box center [589, 219] width 46 height 8
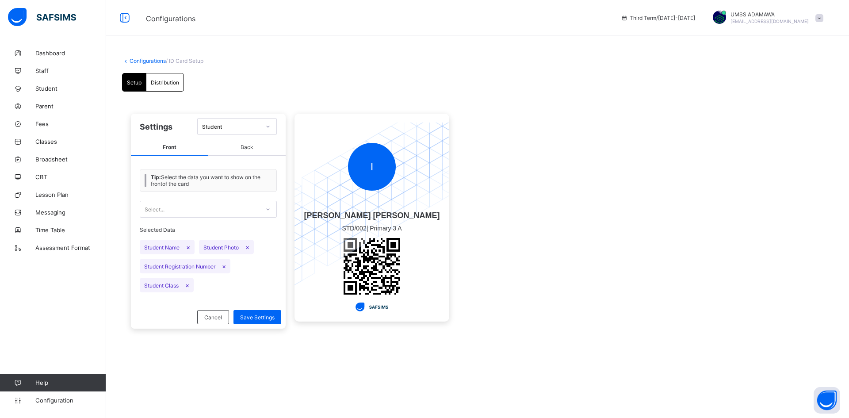
click at [170, 81] on span "Distribution" at bounding box center [165, 82] width 28 height 7
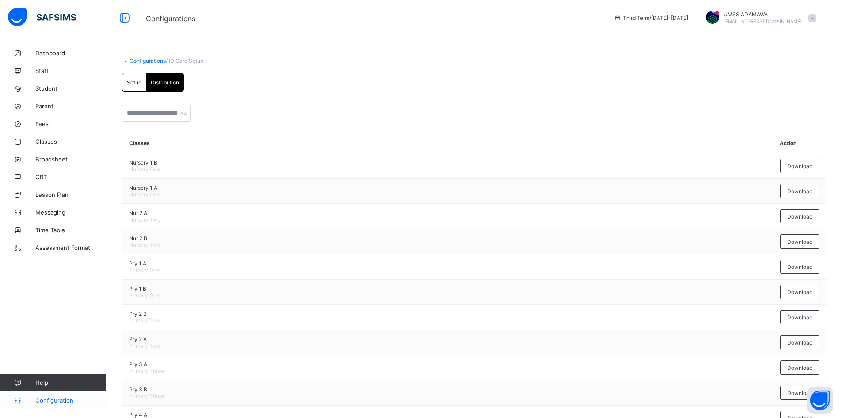
click at [57, 401] on span "Configuration" at bounding box center [70, 400] width 70 height 7
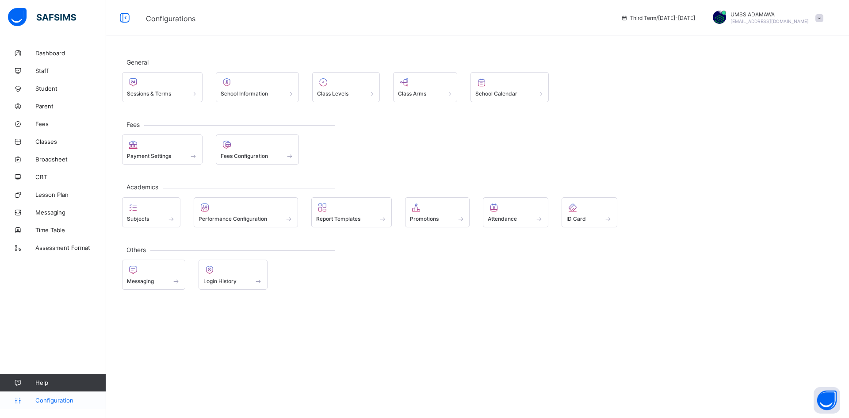
click at [64, 401] on span "Configuration" at bounding box center [70, 400] width 70 height 7
click at [148, 86] on div at bounding box center [162, 82] width 71 height 11
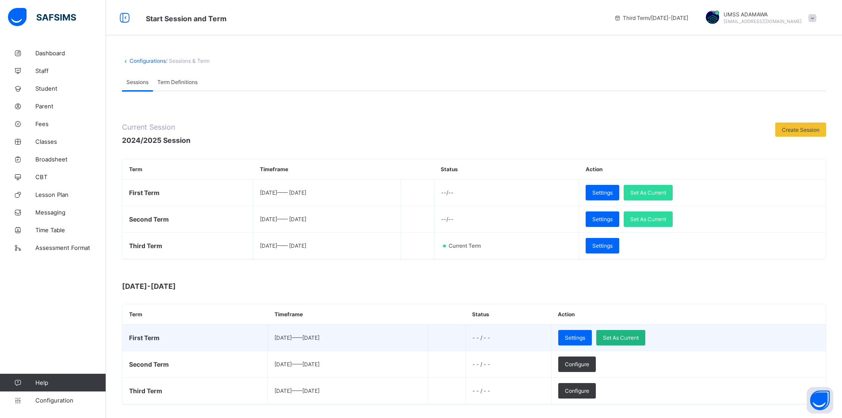
click at [638, 336] on span "Set As Current" at bounding box center [621, 337] width 36 height 7
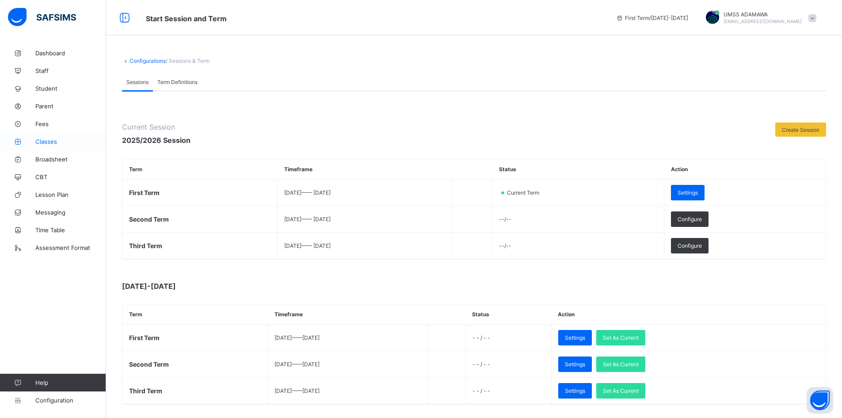
click at [54, 143] on span "Classes" at bounding box center [70, 141] width 71 height 7
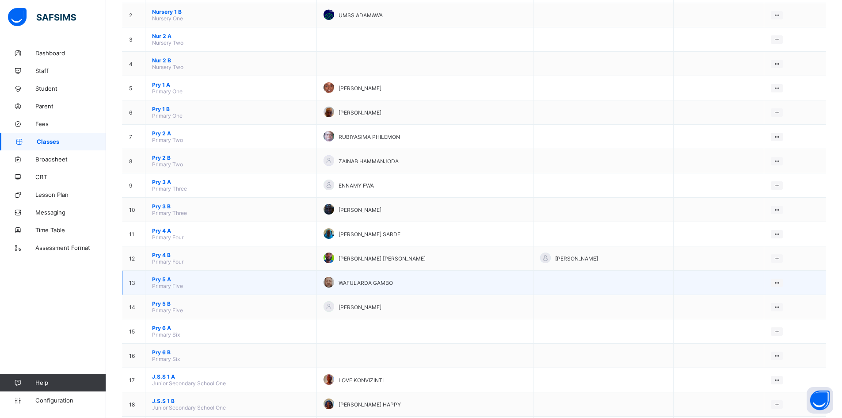
scroll to position [243, 0]
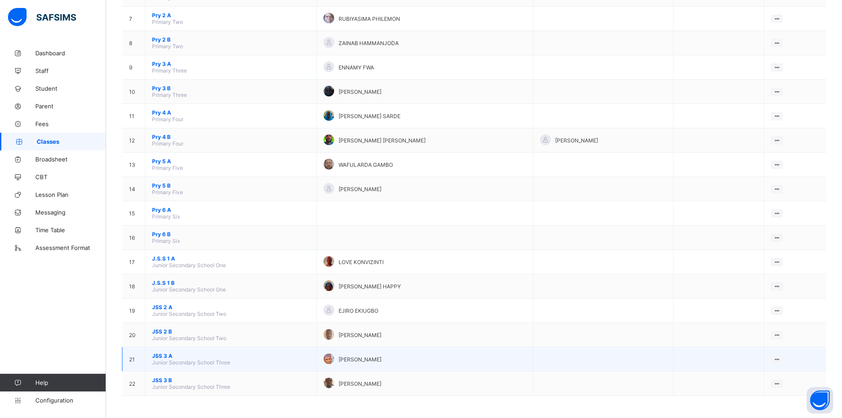
click at [163, 355] on span "JSS 3 A" at bounding box center [231, 355] width 158 height 7
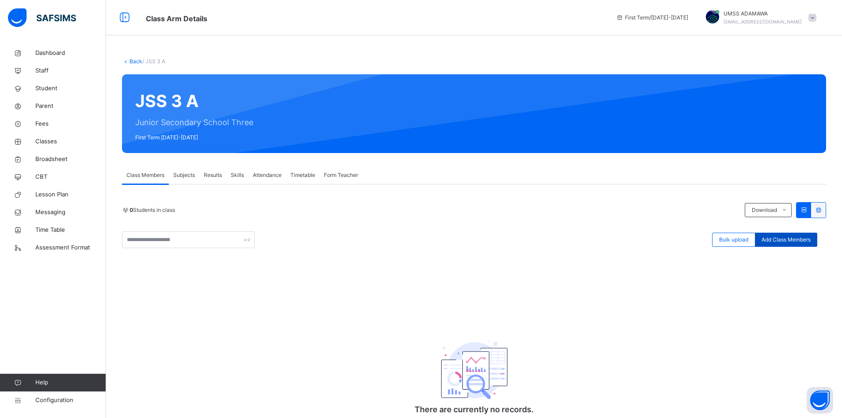
click at [779, 236] on span "Add Class Members" at bounding box center [786, 240] width 49 height 8
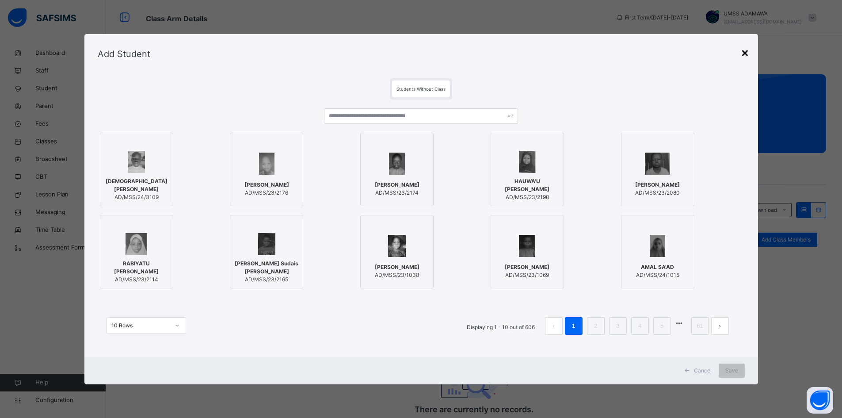
click at [748, 53] on div "×" at bounding box center [745, 52] width 8 height 19
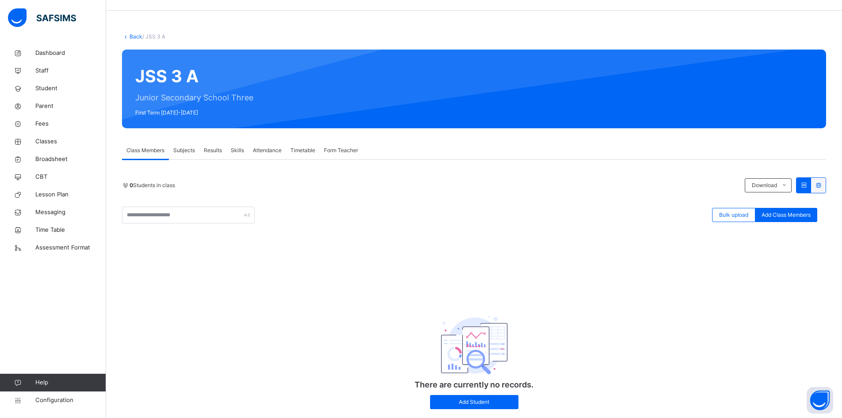
scroll to position [47, 0]
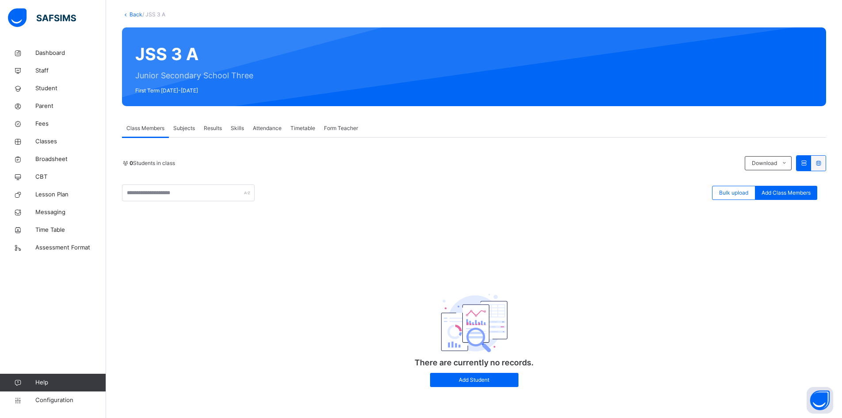
click at [346, 126] on span "Form Teacher" at bounding box center [341, 128] width 34 height 8
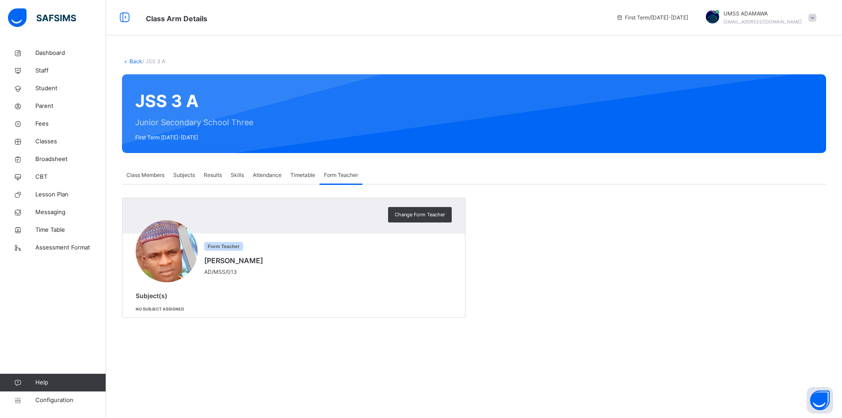
scroll to position [0, 0]
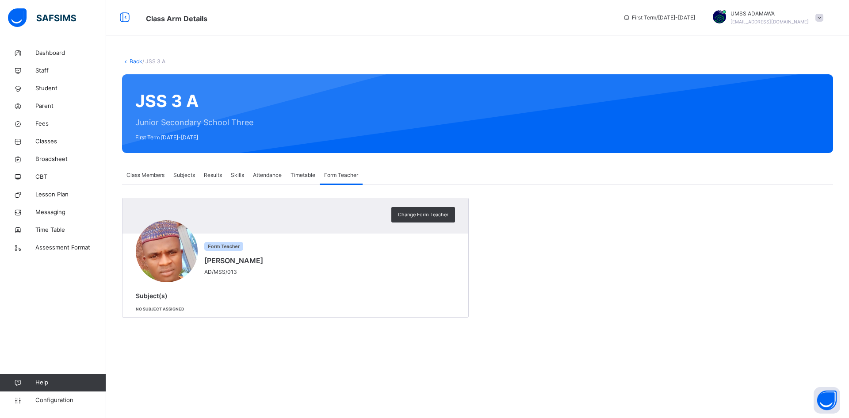
click at [303, 171] on span "Timetable" at bounding box center [302, 175] width 25 height 8
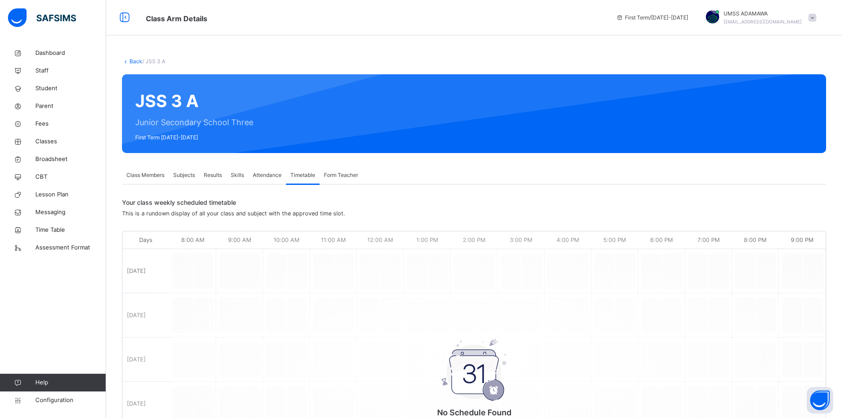
click at [267, 172] on span "Attendance" at bounding box center [267, 175] width 29 height 8
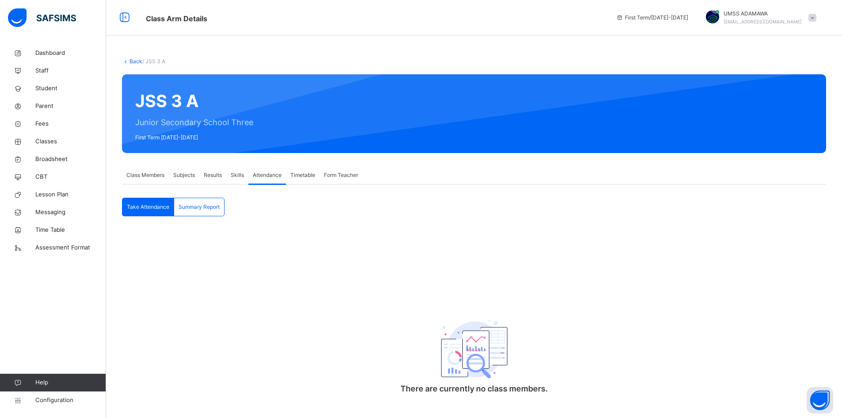
click at [229, 172] on div "Skills" at bounding box center [237, 175] width 22 height 18
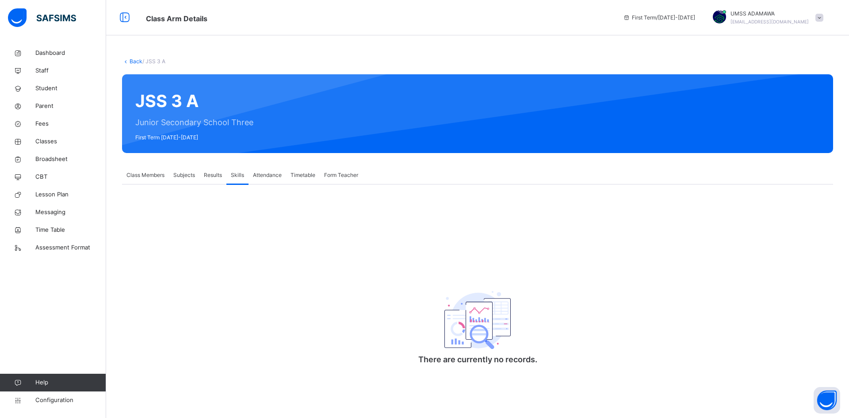
click at [187, 172] on span "Subjects" at bounding box center [184, 175] width 22 height 8
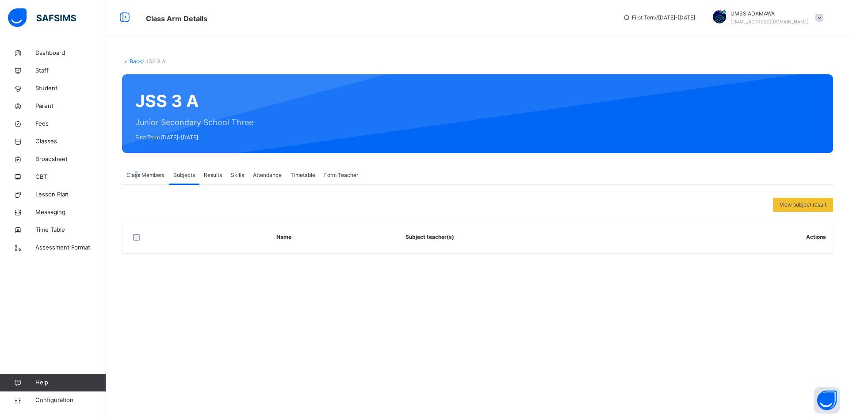
click at [136, 173] on span "Class Members" at bounding box center [145, 175] width 38 height 8
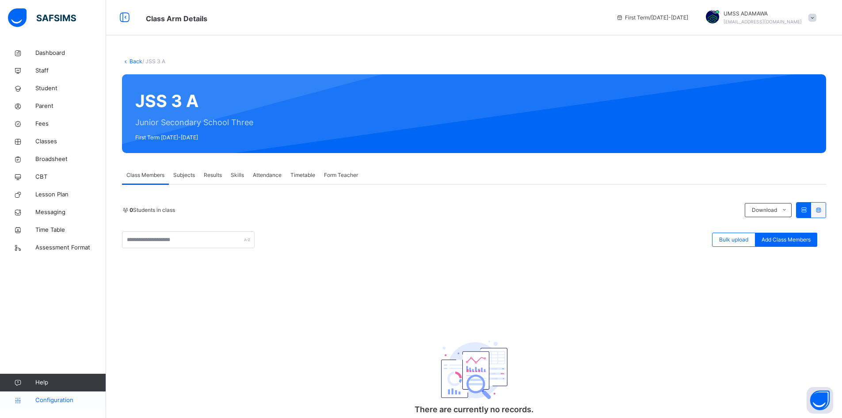
click at [59, 398] on span "Configuration" at bounding box center [70, 400] width 70 height 9
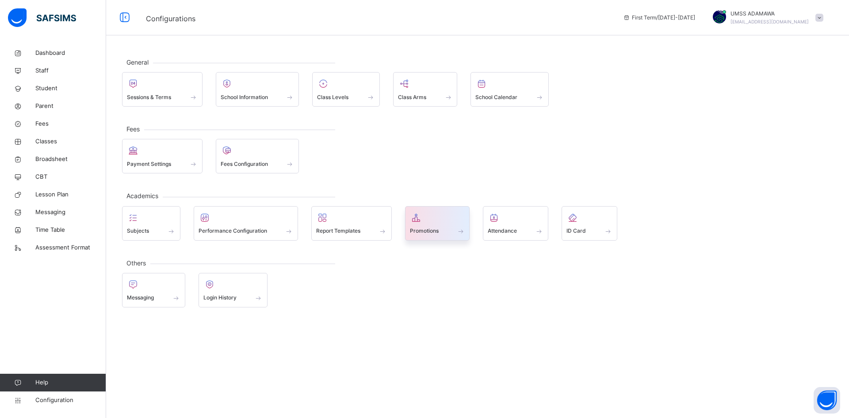
click at [433, 226] on div "Promotions" at bounding box center [437, 230] width 55 height 9
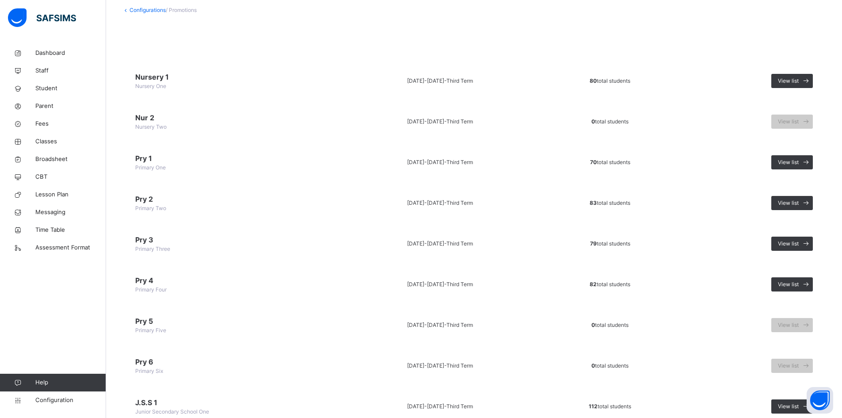
scroll to position [211, 0]
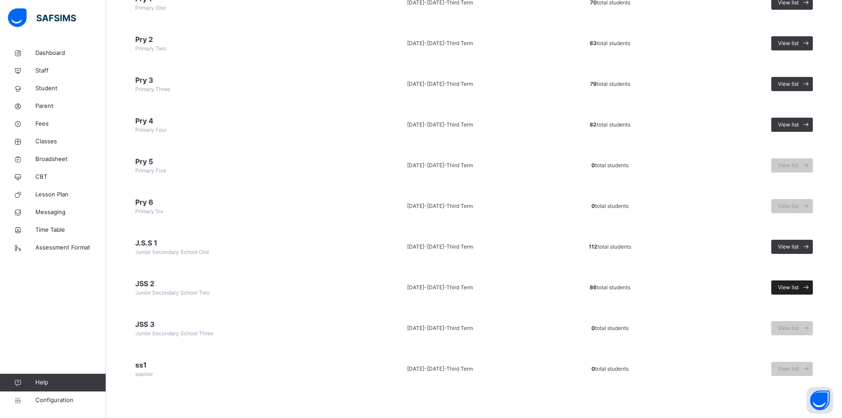
click at [799, 286] on span "View list" at bounding box center [788, 287] width 21 height 8
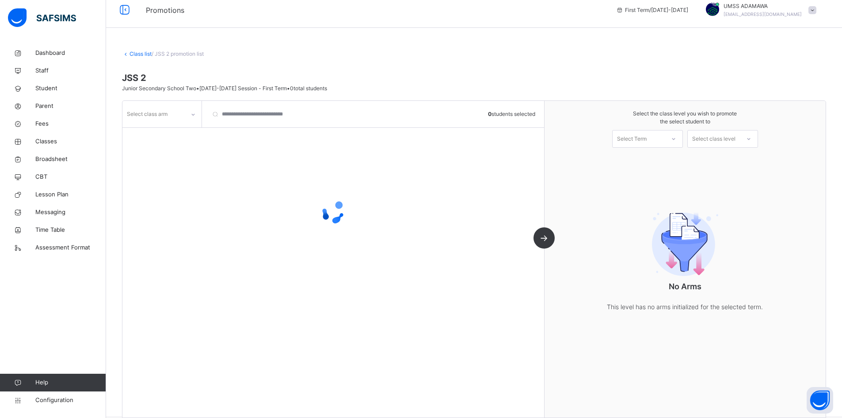
scroll to position [21, 0]
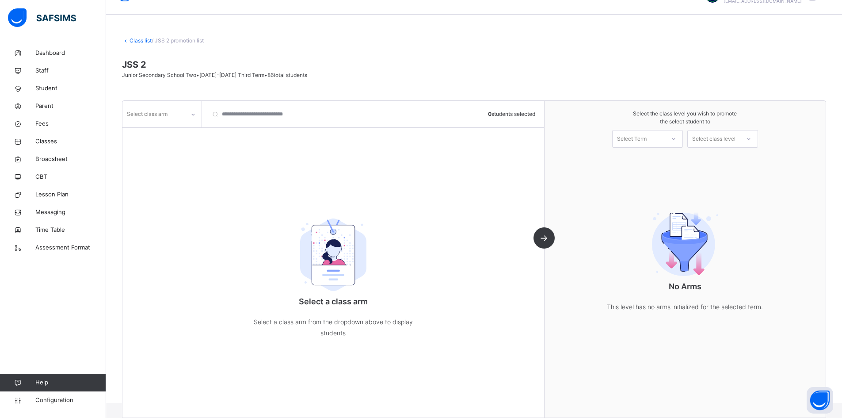
click at [665, 144] on div "Select Term" at bounding box center [639, 139] width 52 height 14
click at [736, 137] on div "Select class level" at bounding box center [713, 139] width 43 height 18
click at [146, 112] on div "Select class arm" at bounding box center [147, 114] width 41 height 17
click at [147, 134] on div "A" at bounding box center [162, 133] width 78 height 15
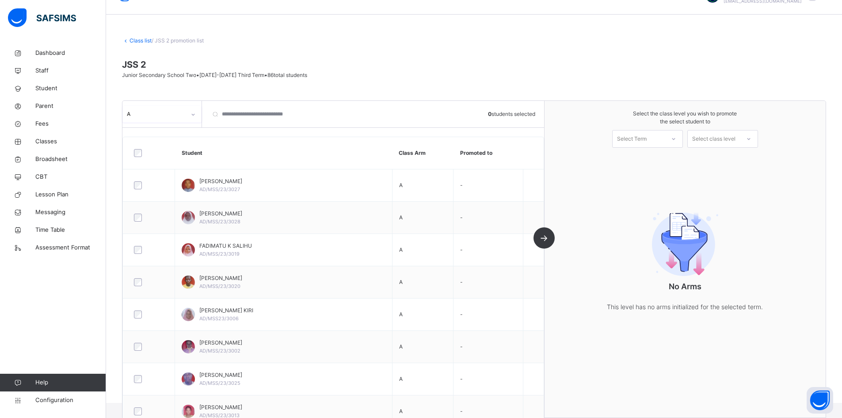
click at [653, 137] on div "Select Term" at bounding box center [639, 139] width 52 height 14
click at [545, 233] on div "A 0 students selected Student Class Arm Promoted to USMAN ABUBAKAR GAMAWA AD/MS…" at bounding box center [333, 259] width 422 height 317
click at [545, 238] on div "A 0 students selected Student Class Arm Promoted to USMAN ABUBAKAR GAMAWA AD/MS…" at bounding box center [333, 259] width 422 height 317
click at [488, 115] on div "A 0 students selected" at bounding box center [333, 114] width 422 height 27
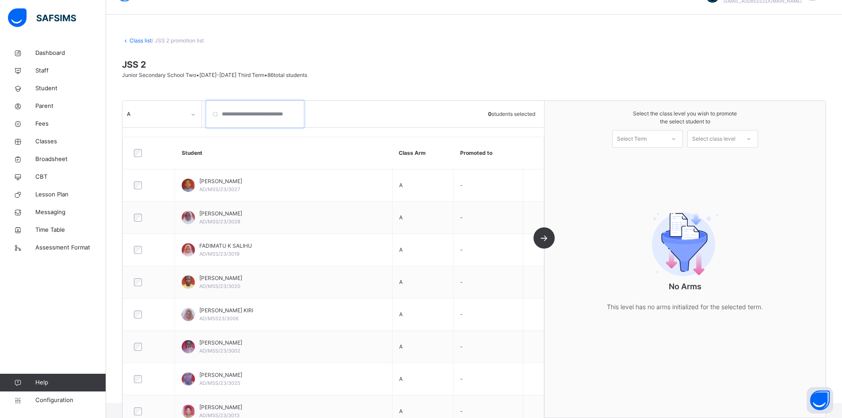
click at [270, 114] on input "search" at bounding box center [254, 114] width 97 height 27
click at [545, 236] on div "A 0 students selected Student Class Arm Promoted to USMAN ABUBAKAR GAMAWA AD/MS…" at bounding box center [333, 259] width 422 height 317
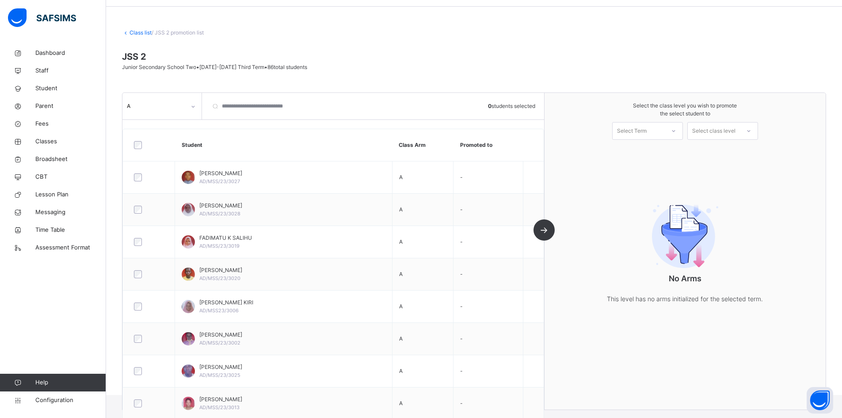
scroll to position [0, 0]
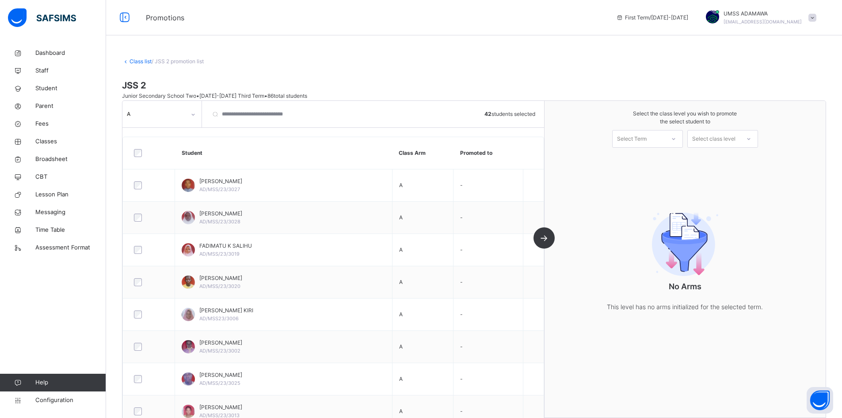
click at [545, 238] on div "A 42 students selected Student Class Arm Promoted to USMAN ABUBAKAR GAMAWA AD/M…" at bounding box center [333, 259] width 422 height 317
click at [545, 236] on div "A 42 students selected Student Class Arm Promoted to USMAN ABUBAKAR GAMAWA AD/M…" at bounding box center [333, 259] width 422 height 317
click at [195, 114] on icon at bounding box center [193, 114] width 5 height 9
click at [149, 148] on div "B" at bounding box center [162, 148] width 78 height 15
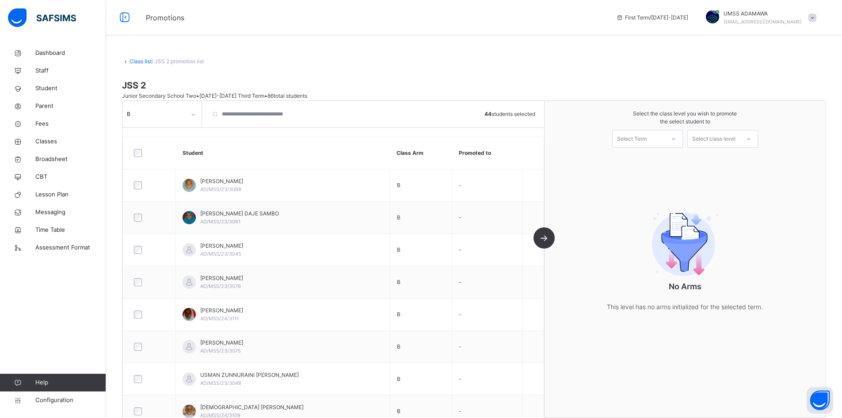
click at [545, 237] on div "B 44 students selected Student Class Arm Promoted to MARYAM MUHAMMAD AHMAD AD/M…" at bounding box center [333, 259] width 422 height 317
click at [676, 142] on div at bounding box center [674, 138] width 16 height 15
click at [661, 162] on div "First Term 2025-2026" at bounding box center [648, 163] width 70 height 23
click at [718, 137] on div "Select class level" at bounding box center [713, 139] width 43 height 18
click at [727, 164] on div "Junior Secondary School Three" at bounding box center [723, 163] width 70 height 23
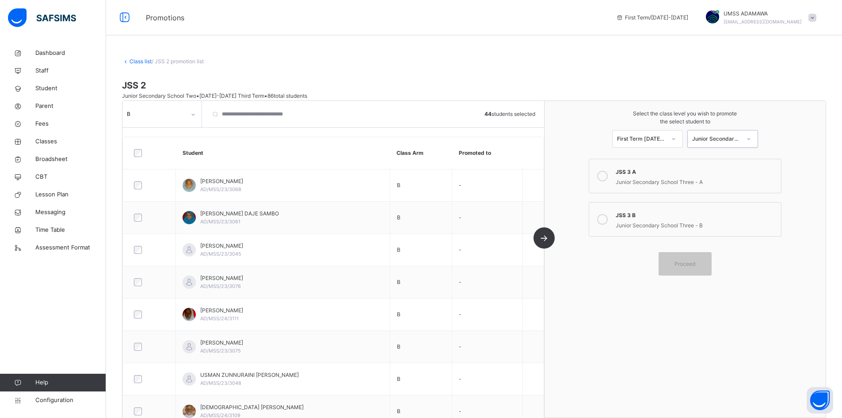
click at [193, 118] on div at bounding box center [193, 114] width 15 height 14
click at [151, 133] on div "A" at bounding box center [162, 133] width 78 height 15
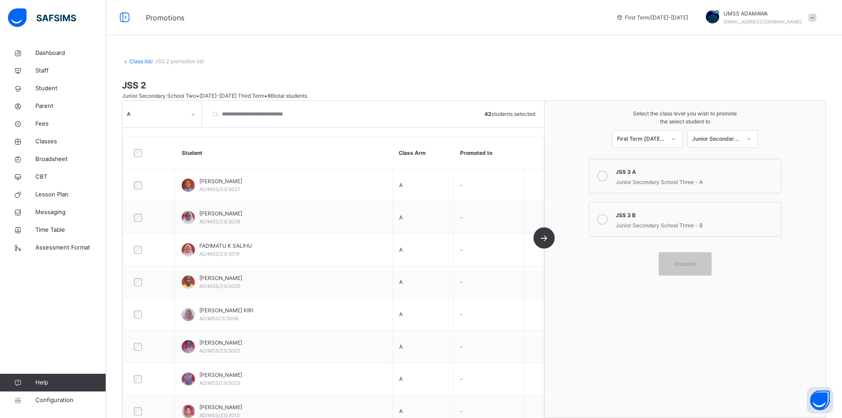
click at [607, 176] on icon at bounding box center [602, 176] width 11 height 11
click at [692, 260] on span "Proceed" at bounding box center [685, 264] width 21 height 8
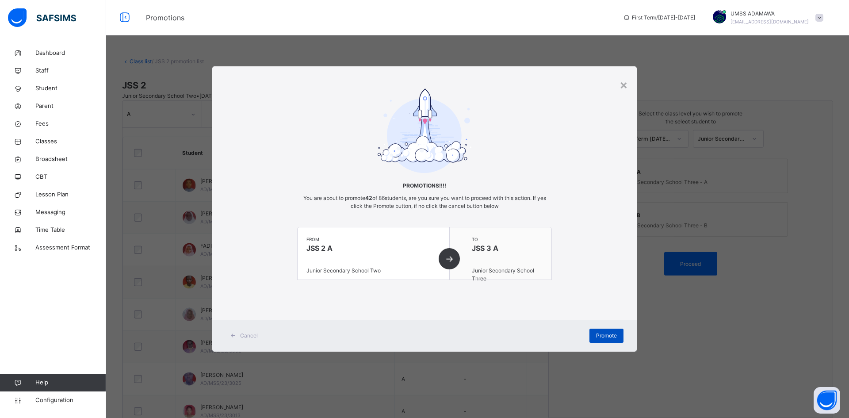
click at [606, 334] on span "Promote" at bounding box center [606, 336] width 21 height 8
click at [443, 264] on div "from JSS 2 A Junior Secondary School Two" at bounding box center [374, 253] width 152 height 52
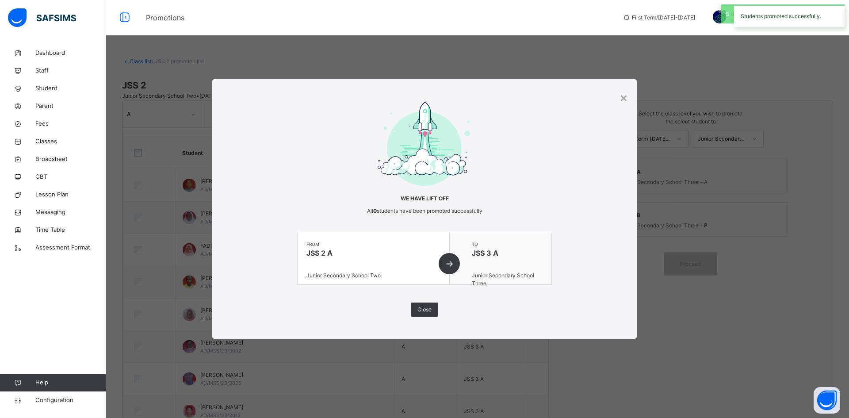
click at [449, 262] on div "from JSS 2 A Junior Secondary School Two" at bounding box center [374, 258] width 152 height 52
click at [448, 261] on div "from JSS 2 A Junior Secondary School Two" at bounding box center [374, 258] width 152 height 52
drag, startPoint x: 447, startPoint y: 260, endPoint x: 517, endPoint y: 252, distance: 70.4
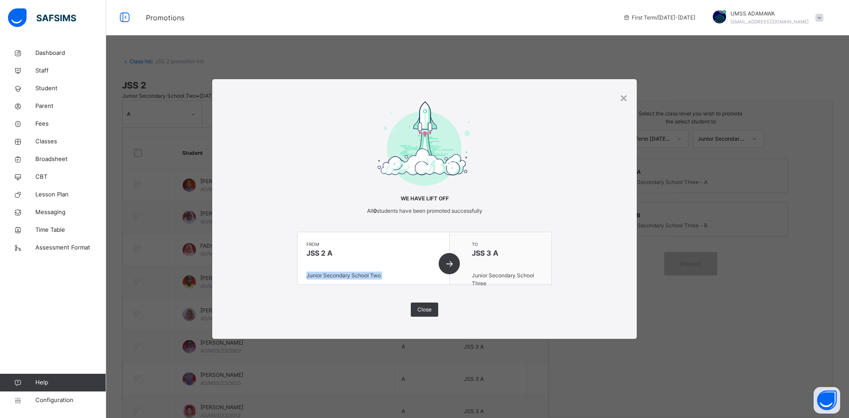
click at [447, 260] on div "from JSS 2 A Junior Secondary School Two" at bounding box center [374, 258] width 152 height 52
click at [517, 251] on span "JSS 3 A" at bounding box center [507, 253] width 71 height 11
click at [318, 252] on span "JSS 2 A" at bounding box center [373, 253] width 134 height 11
click at [429, 304] on div "Close" at bounding box center [424, 309] width 27 height 14
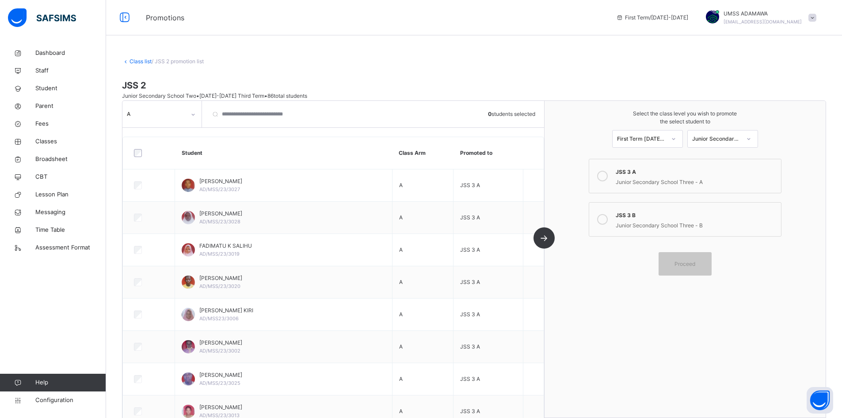
click at [608, 222] on icon at bounding box center [602, 219] width 11 height 11
click at [172, 117] on div "A" at bounding box center [156, 114] width 59 height 8
drag, startPoint x: 150, startPoint y: 147, endPoint x: 153, endPoint y: 158, distance: 11.5
click at [150, 147] on div "B" at bounding box center [162, 148] width 78 height 15
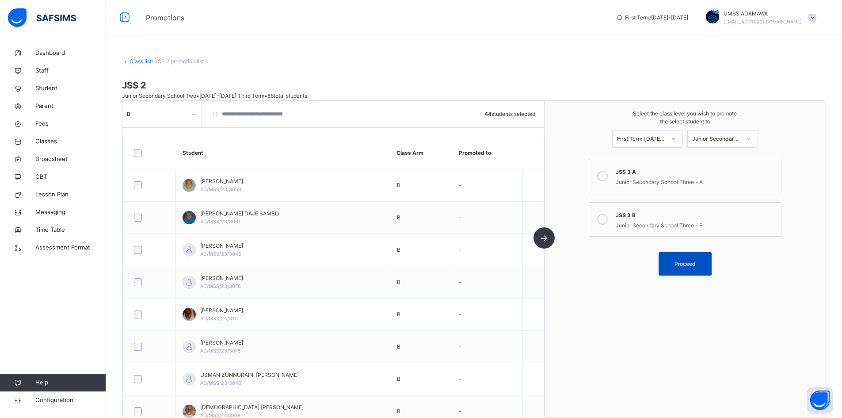
click at [692, 265] on span "Proceed" at bounding box center [685, 264] width 21 height 8
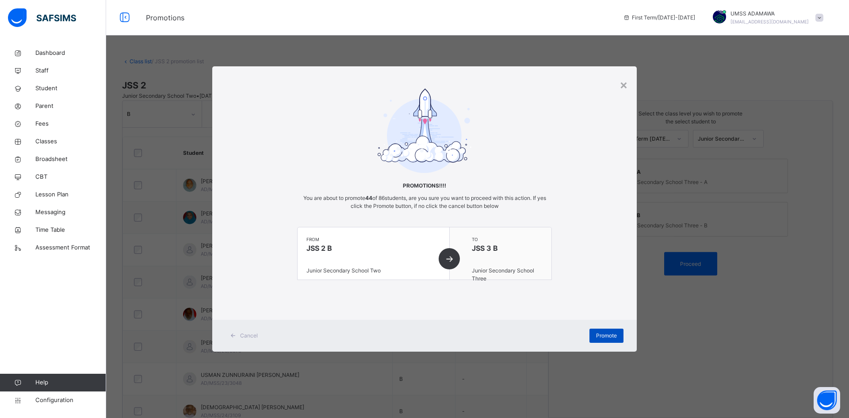
click at [608, 333] on span "Promote" at bounding box center [606, 336] width 21 height 8
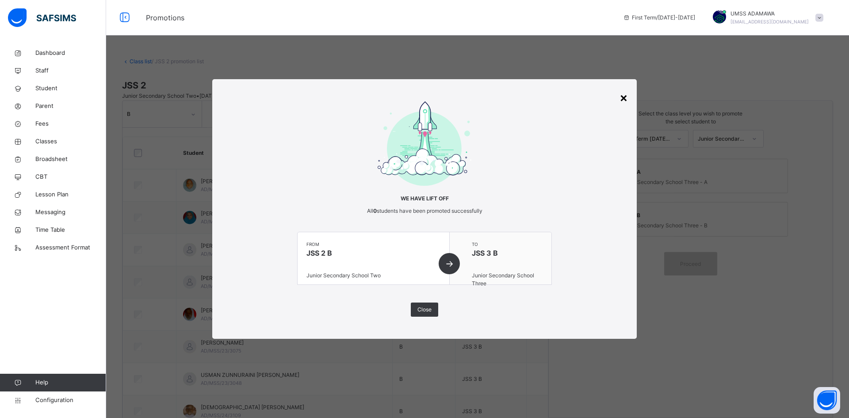
click at [626, 96] on div "×" at bounding box center [623, 97] width 8 height 19
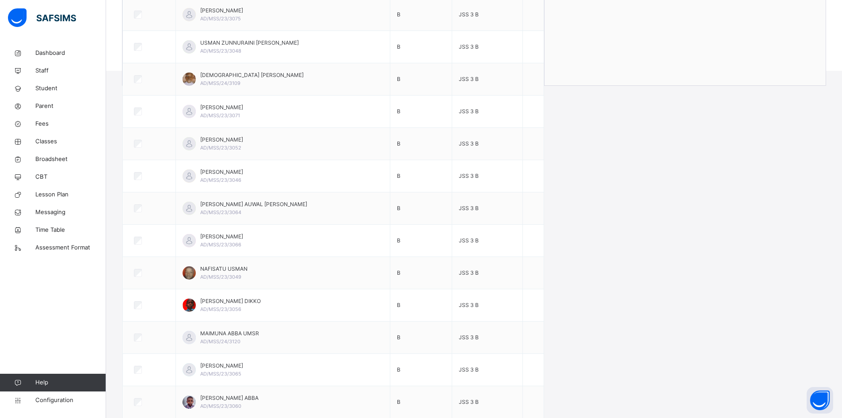
scroll to position [264, 0]
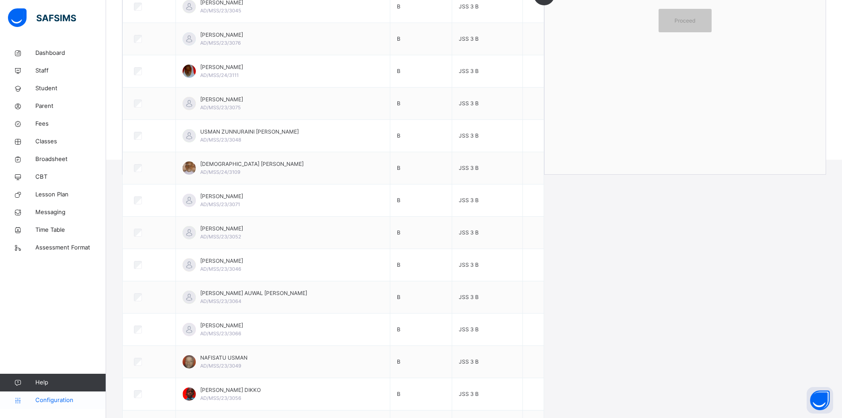
click at [46, 397] on span "Configuration" at bounding box center [70, 400] width 70 height 9
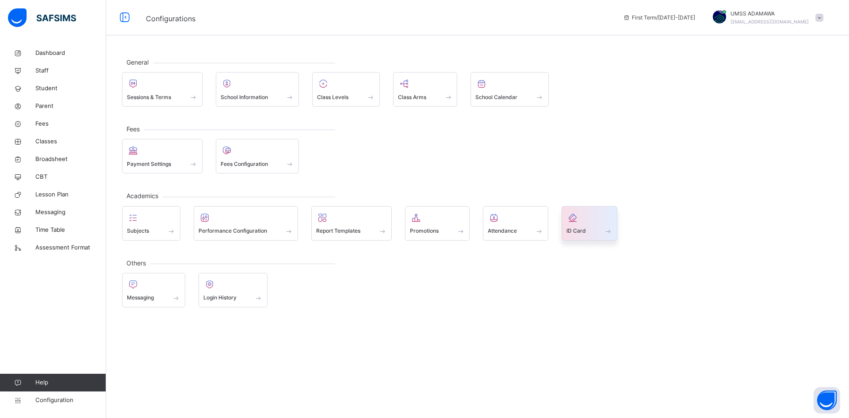
click at [585, 225] on span at bounding box center [589, 225] width 46 height 2
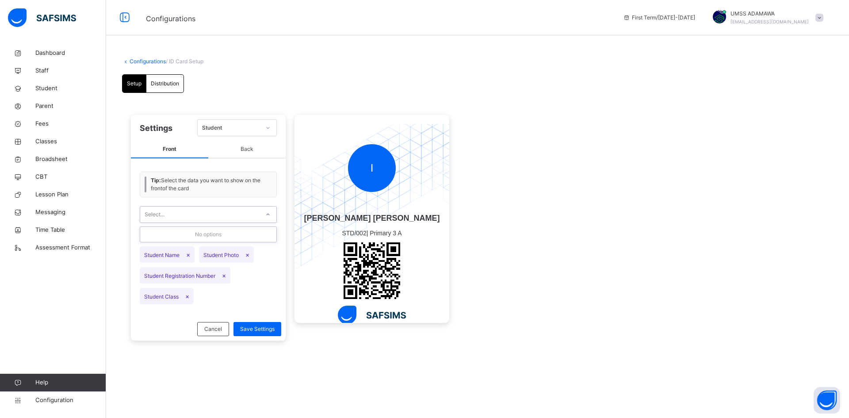
click at [183, 208] on div "Select..." at bounding box center [199, 215] width 119 height 14
click at [249, 130] on div "Student" at bounding box center [231, 128] width 58 height 8
click at [162, 143] on span "Front" at bounding box center [169, 150] width 77 height 18
click at [251, 156] on span "Back" at bounding box center [246, 150] width 77 height 18
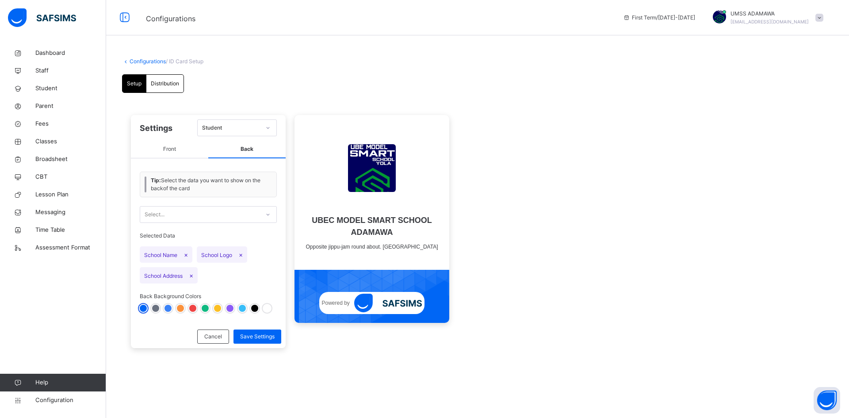
click at [247, 214] on div "Select..." at bounding box center [199, 215] width 119 height 14
click at [208, 338] on span "Cancel" at bounding box center [213, 336] width 18 height 8
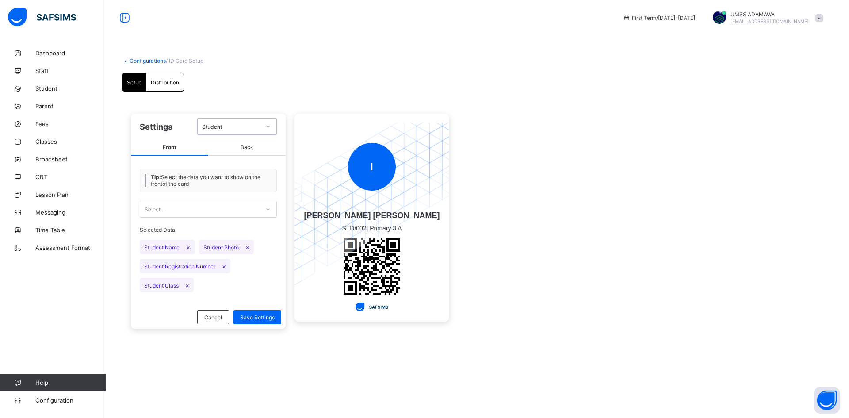
click at [191, 178] on span "Tip: Select the data you want to show on the front of the card" at bounding box center [211, 180] width 121 height 13
click at [163, 82] on span "Distribution" at bounding box center [165, 82] width 28 height 7
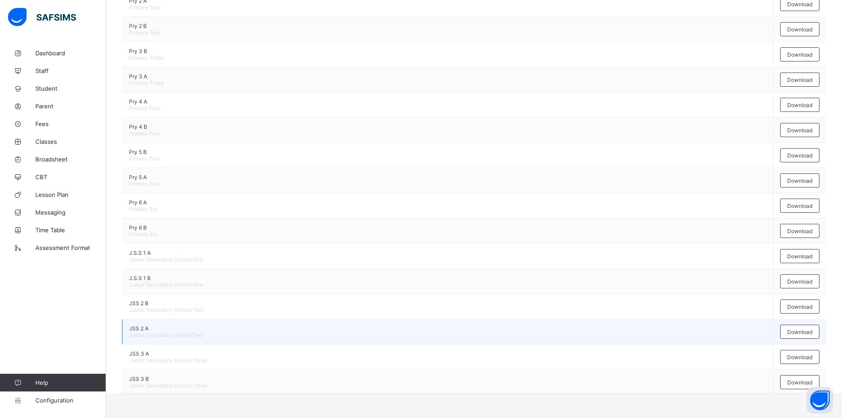
scroll to position [334, 0]
click at [813, 334] on span "Download" at bounding box center [799, 335] width 25 height 7
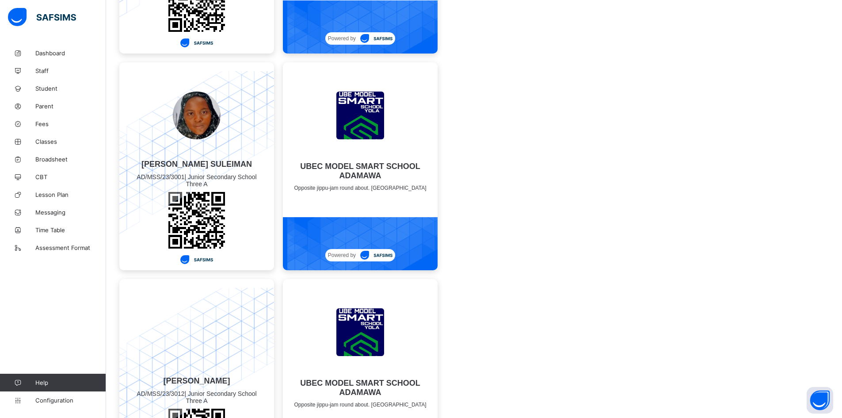
scroll to position [1768, 0]
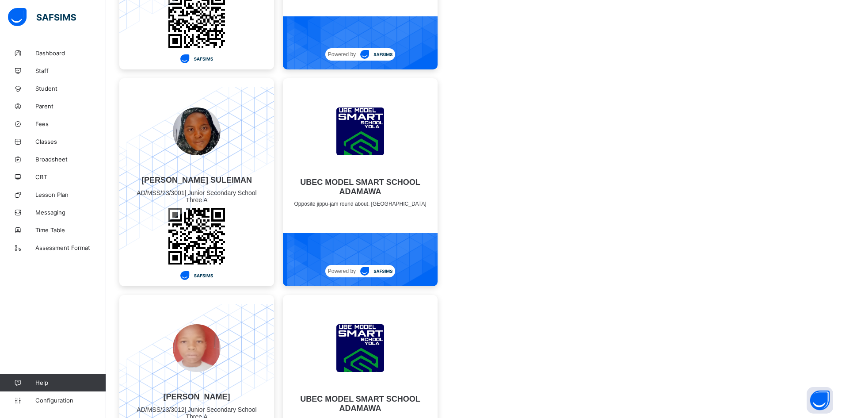
click at [182, 215] on img at bounding box center [197, 173] width 180 height 173
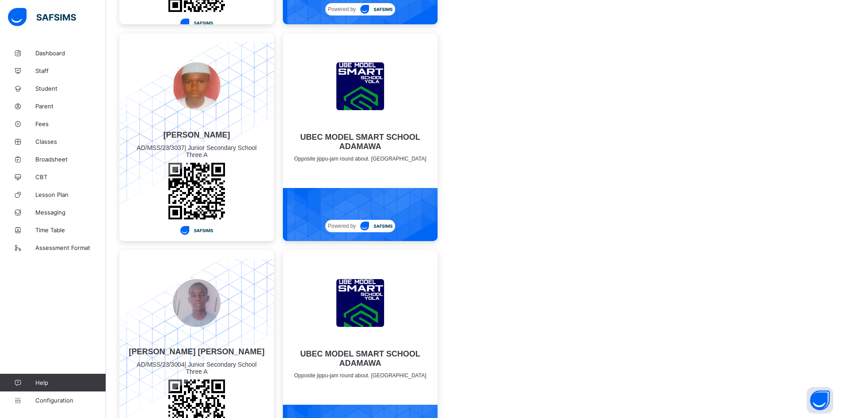
scroll to position [8808, 0]
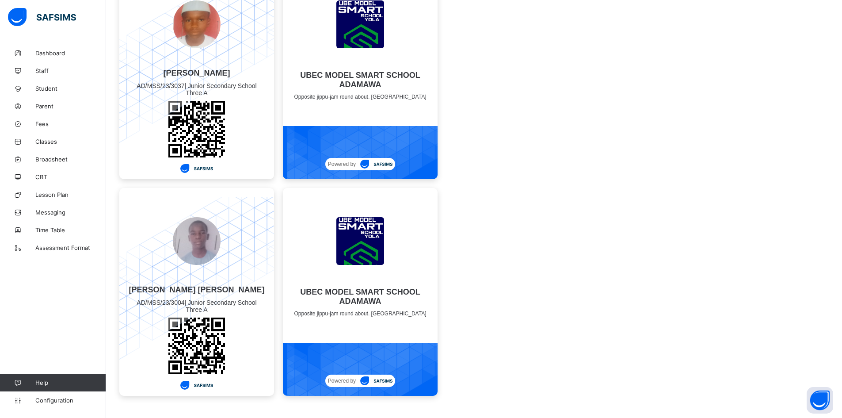
click at [365, 273] on div at bounding box center [360, 241] width 137 height 88
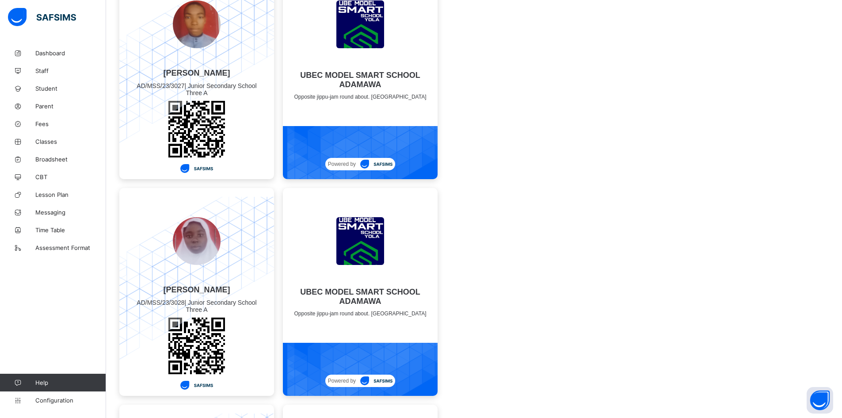
scroll to position [0, 0]
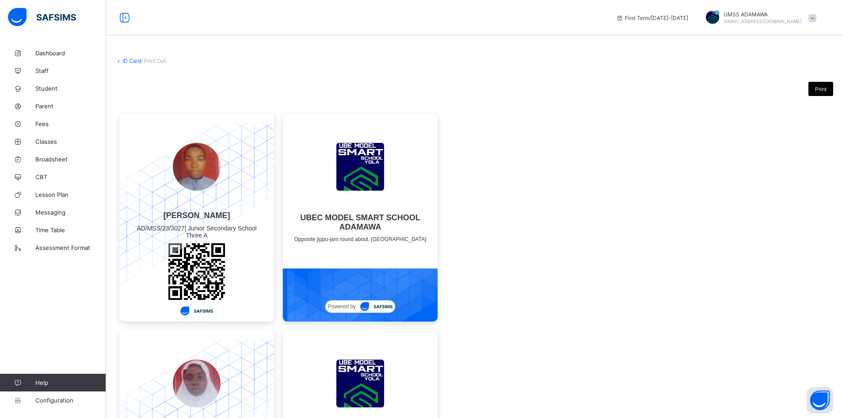
click at [312, 251] on div "UBEC MODEL SMART SCHOOL ADAMAWA Opposite jippu-jam round about. [GEOGRAPHIC_DAT…" at bounding box center [360, 184] width 155 height 140
click at [833, 86] on div "Print" at bounding box center [821, 89] width 25 height 14
click at [157, 61] on span "/ Print Out" at bounding box center [153, 60] width 25 height 7
click at [157, 60] on span "/ Print Out" at bounding box center [153, 60] width 25 height 7
click at [187, 178] on img at bounding box center [197, 167] width 48 height 48
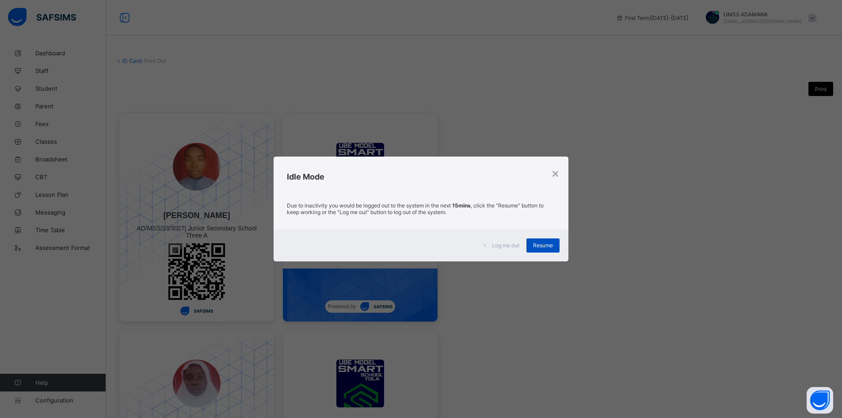
click at [545, 248] on span "Resume" at bounding box center [543, 245] width 20 height 7
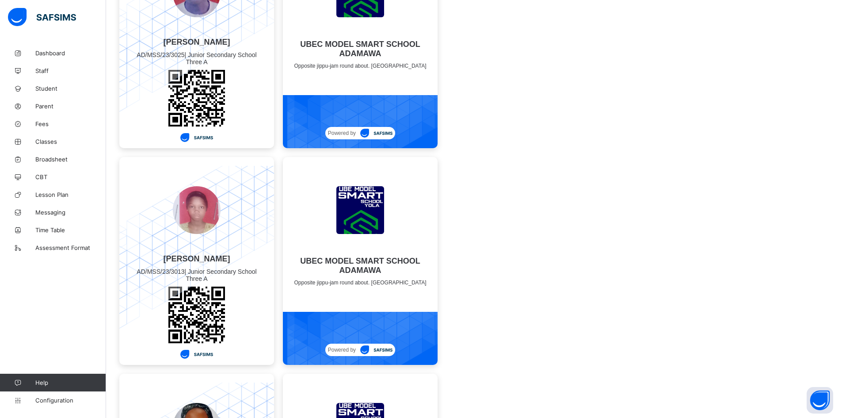
scroll to position [1547, 0]
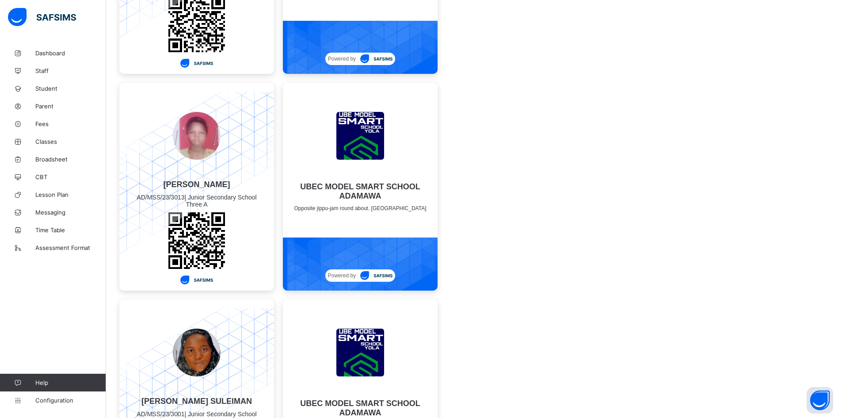
drag, startPoint x: 147, startPoint y: 134, endPoint x: 256, endPoint y: 107, distance: 111.8
click at [256, 107] on div at bounding box center [196, 136] width 137 height 88
click at [177, 113] on div at bounding box center [196, 136] width 137 height 88
drag, startPoint x: 154, startPoint y: 115, endPoint x: 233, endPoint y: 164, distance: 92.6
click at [233, 164] on div at bounding box center [196, 136] width 137 height 88
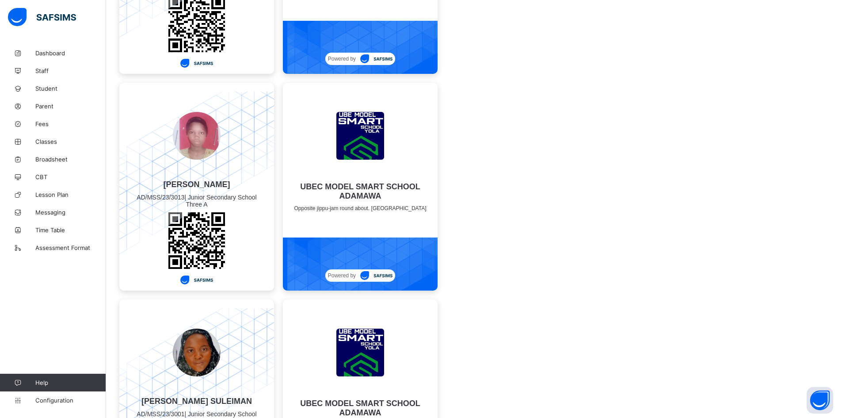
drag, startPoint x: 160, startPoint y: 87, endPoint x: 235, endPoint y: 161, distance: 105.0
click at [235, 161] on div "[PERSON_NAME] AD/MSS/23/3013 | Junior Secondary School Three A" at bounding box center [196, 187] width 155 height 208
click at [207, 143] on img at bounding box center [197, 136] width 48 height 48
click at [207, 142] on img at bounding box center [197, 136] width 48 height 48
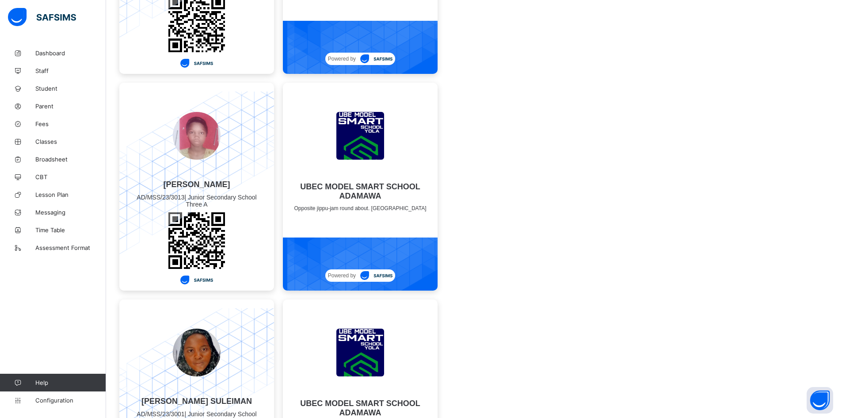
click at [207, 142] on img at bounding box center [197, 136] width 48 height 48
click at [207, 141] on img at bounding box center [197, 136] width 48 height 48
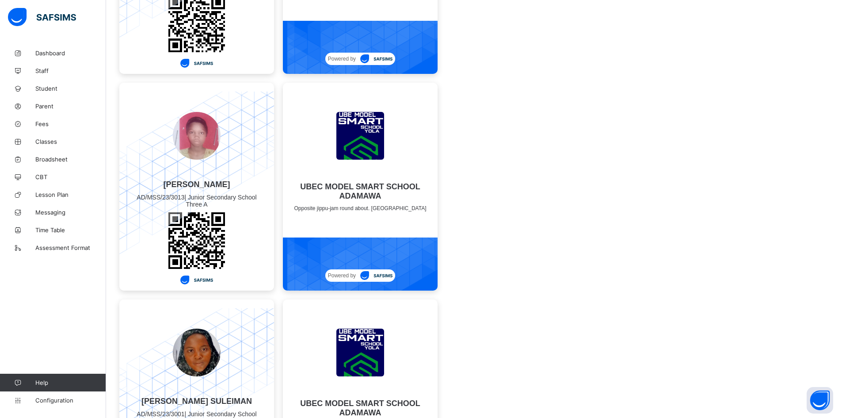
click at [207, 141] on img at bounding box center [197, 136] width 48 height 48
click at [212, 130] on img at bounding box center [197, 136] width 48 height 48
drag, startPoint x: 212, startPoint y: 130, endPoint x: 200, endPoint y: 131, distance: 11.5
click at [211, 130] on img at bounding box center [197, 136] width 48 height 48
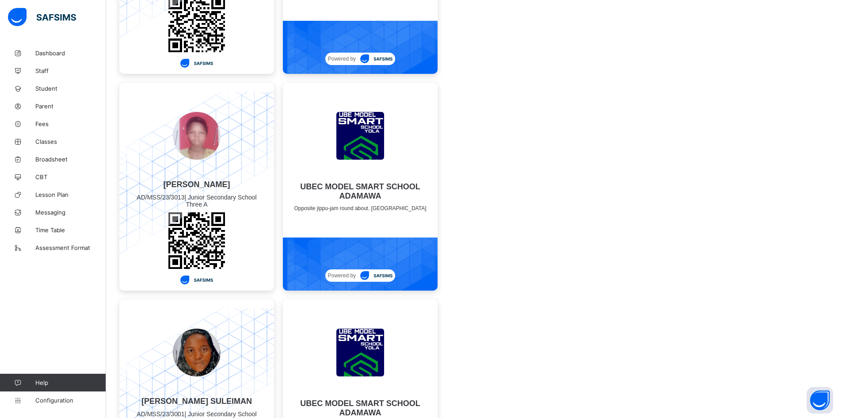
click at [200, 131] on img at bounding box center [197, 136] width 48 height 48
click at [199, 131] on img at bounding box center [197, 136] width 48 height 48
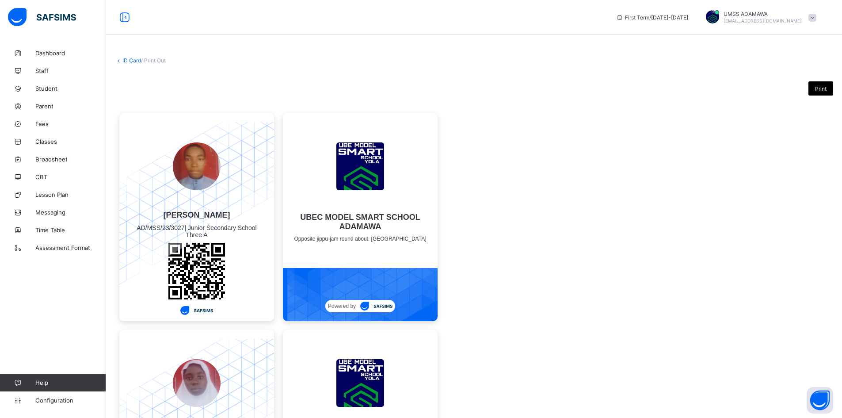
scroll to position [0, 0]
click at [128, 59] on link "ID Card" at bounding box center [131, 60] width 19 height 7
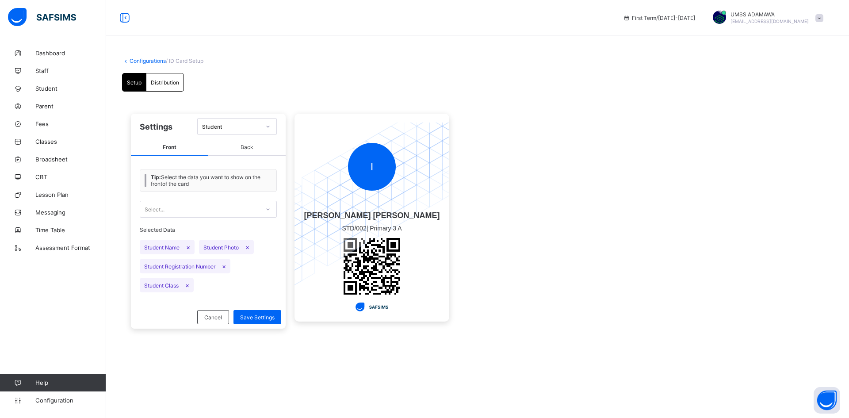
click at [251, 147] on span "Back" at bounding box center [246, 147] width 77 height 16
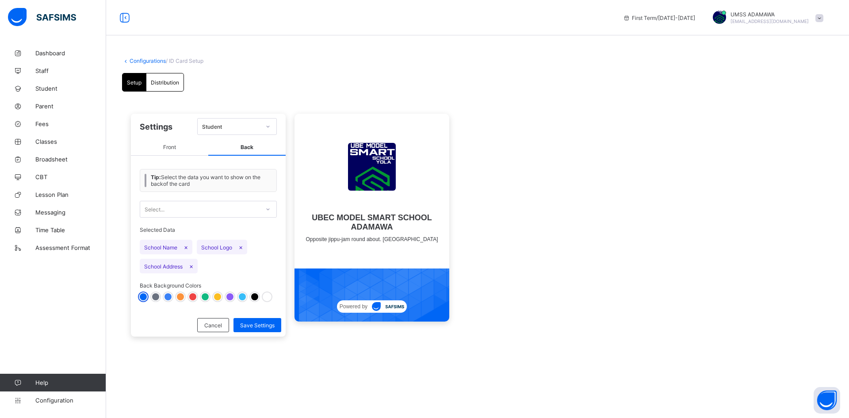
click at [379, 164] on img at bounding box center [372, 167] width 48 height 48
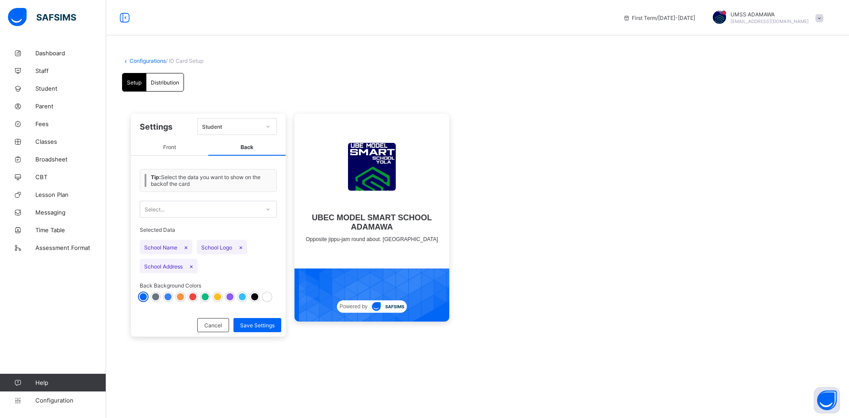
click at [152, 126] on span "Settings" at bounding box center [156, 126] width 33 height 9
click at [166, 146] on span "Front" at bounding box center [169, 147] width 77 height 16
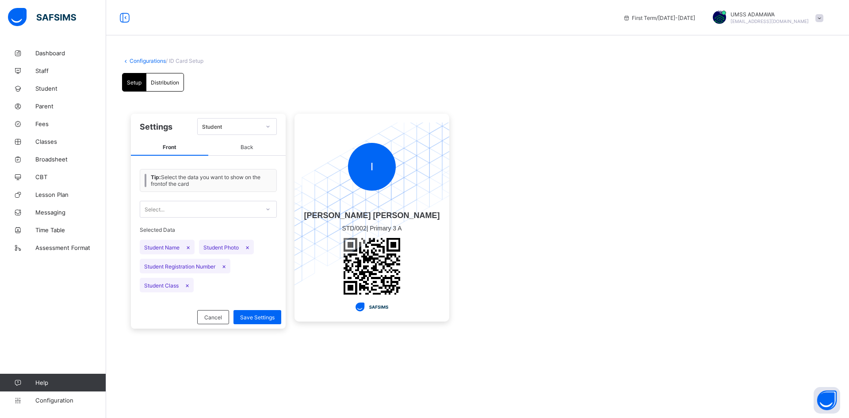
click at [250, 146] on span "Back" at bounding box center [246, 147] width 77 height 16
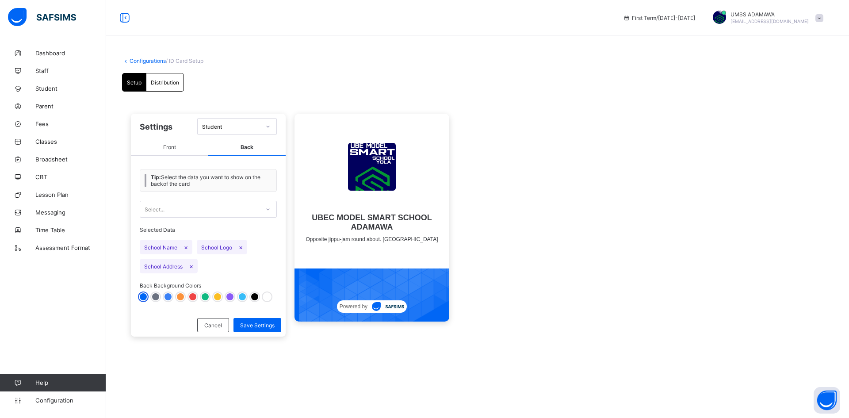
click at [156, 146] on span "Front" at bounding box center [169, 147] width 77 height 16
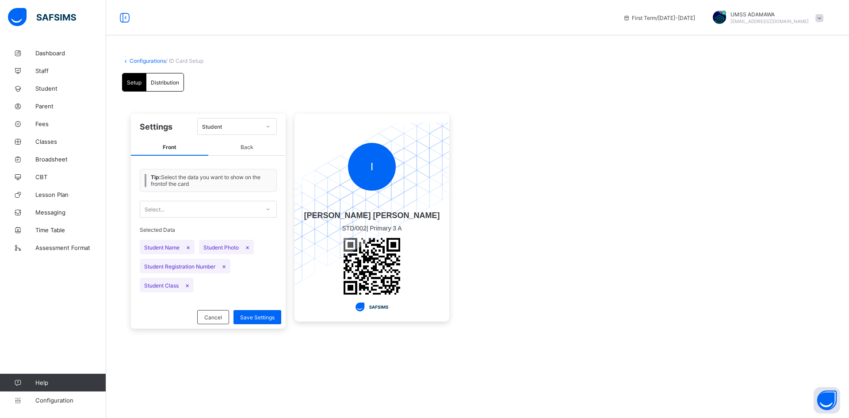
click at [214, 247] on span "Student Photo ×" at bounding box center [226, 247] width 55 height 15
click at [222, 208] on div "Select..." at bounding box center [199, 209] width 119 height 12
click at [225, 230] on div "No options" at bounding box center [208, 229] width 136 height 14
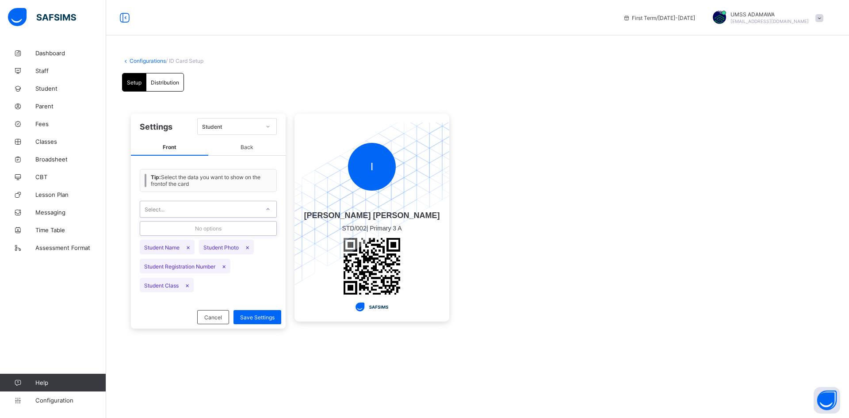
click at [224, 218] on div "0 results available. Use Up and Down to choose options, press Enter to select t…" at bounding box center [208, 209] width 137 height 26
click at [625, 99] on div "Setup Distribution Setup Distribution Settings Student Front Back Tip: Select t…" at bounding box center [477, 207] width 711 height 269
click at [67, 400] on span "Configuration" at bounding box center [70, 400] width 70 height 7
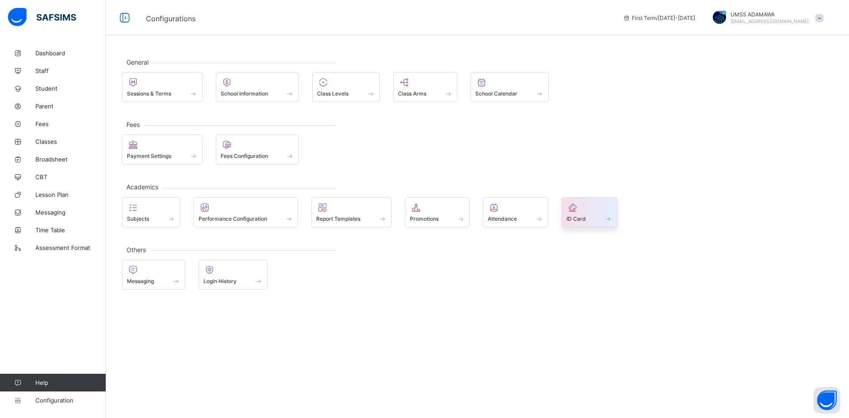
click at [583, 217] on span "ID Card" at bounding box center [575, 218] width 19 height 7
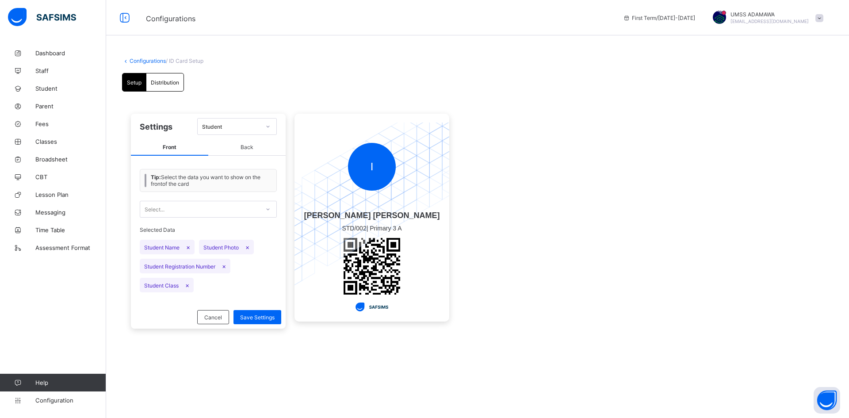
click at [132, 87] on div "Setup" at bounding box center [134, 82] width 24 height 18
click at [138, 80] on span "Setup" at bounding box center [134, 82] width 15 height 7
click at [177, 83] on span "Distribution" at bounding box center [165, 82] width 28 height 7
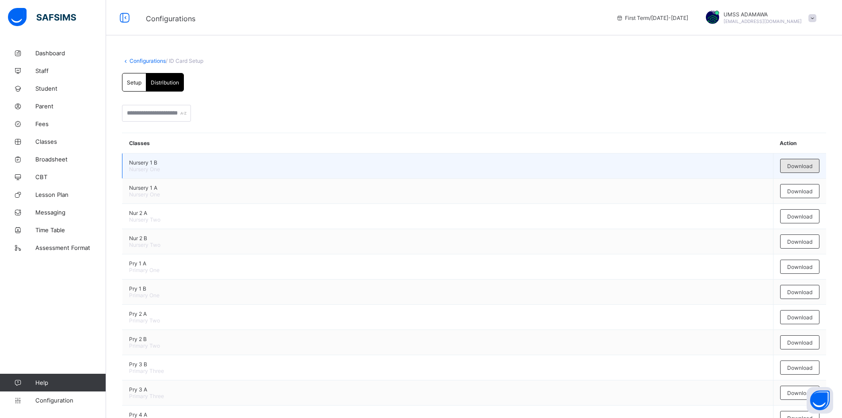
click at [803, 166] on span "Download" at bounding box center [799, 166] width 25 height 7
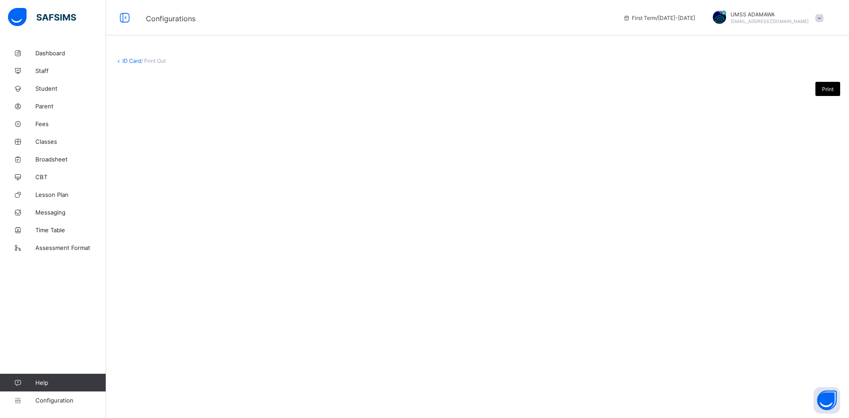
click at [156, 62] on span "/ Print Out" at bounding box center [153, 60] width 25 height 7
click at [127, 61] on link "ID Card" at bounding box center [131, 60] width 19 height 7
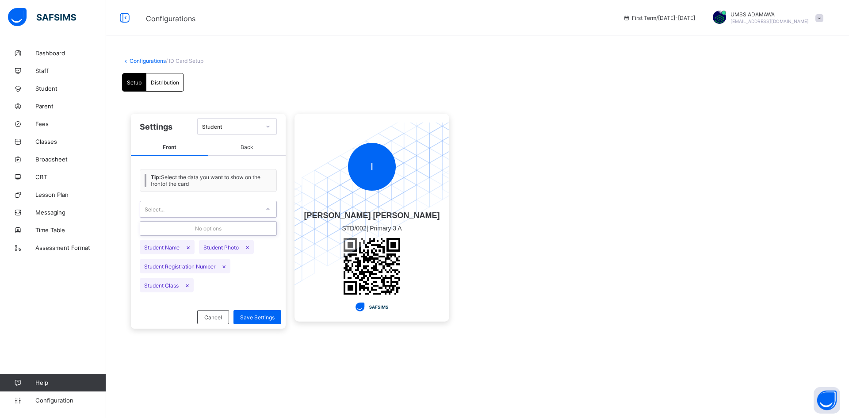
click at [271, 210] on div at bounding box center [267, 209] width 15 height 14
click at [190, 222] on div "No options" at bounding box center [208, 229] width 136 height 14
click at [249, 147] on span "Back" at bounding box center [246, 147] width 77 height 16
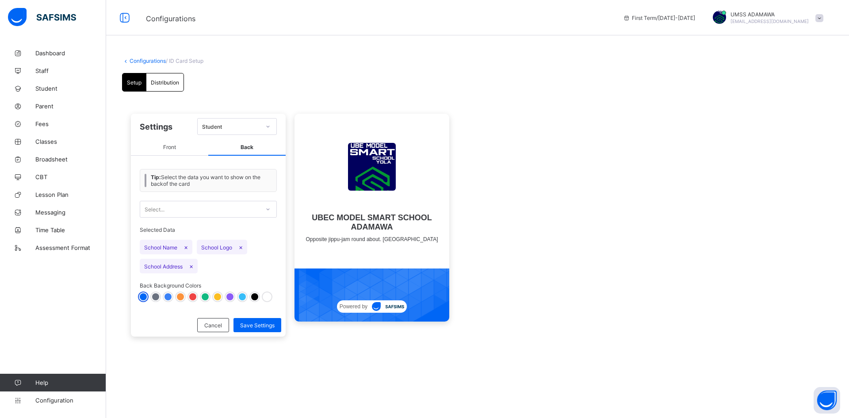
click at [231, 298] on div at bounding box center [229, 296] width 7 height 7
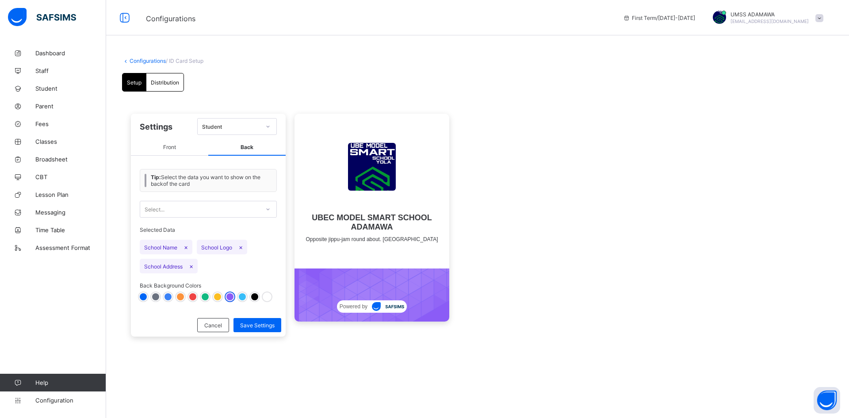
click at [204, 297] on div at bounding box center [205, 296] width 7 height 7
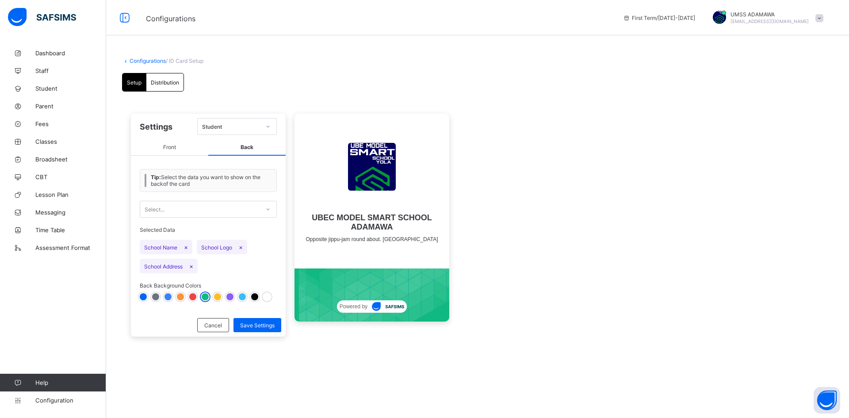
click at [179, 294] on div at bounding box center [180, 296] width 7 height 7
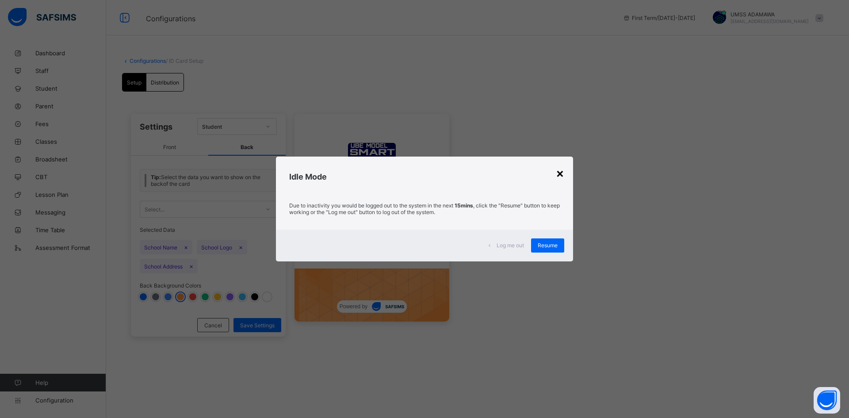
click at [559, 174] on div "×" at bounding box center [560, 172] width 8 height 15
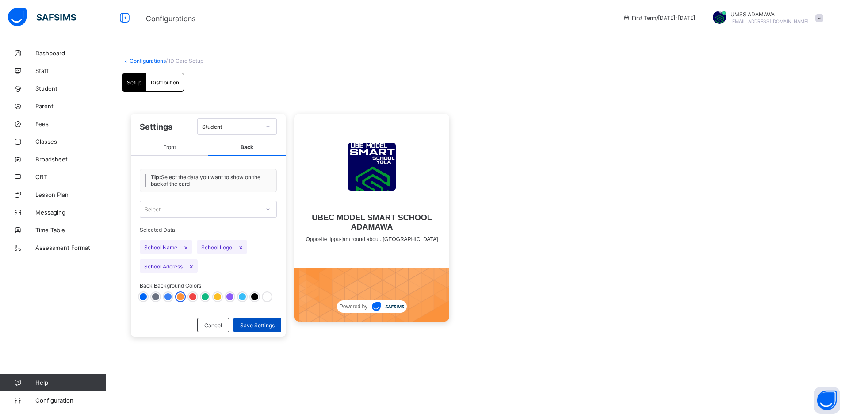
click at [253, 328] on span "Save Settings" at bounding box center [257, 325] width 34 height 7
click at [144, 296] on div at bounding box center [143, 296] width 7 height 7
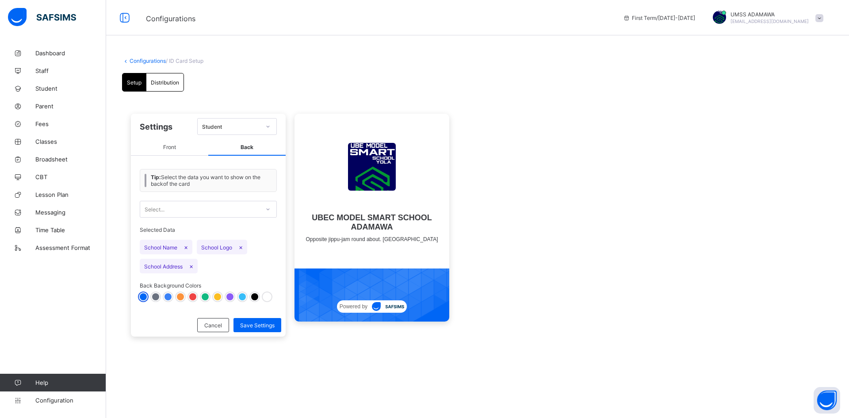
click at [165, 145] on span "Front" at bounding box center [169, 147] width 77 height 16
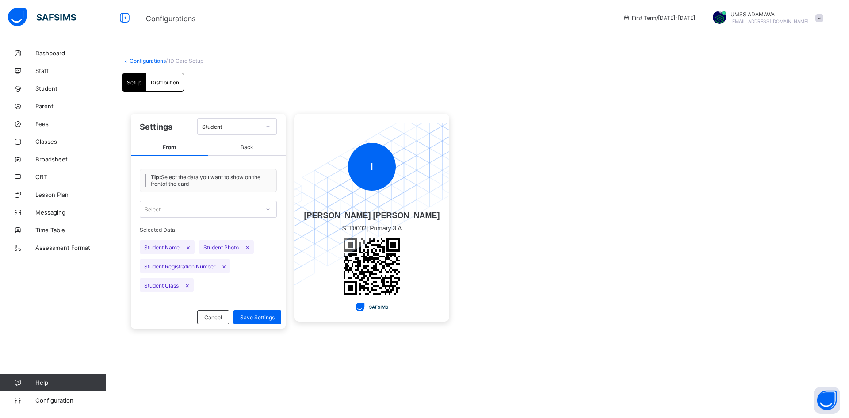
click at [244, 124] on div "Student" at bounding box center [231, 126] width 58 height 7
click at [233, 146] on div "Student" at bounding box center [237, 146] width 79 height 14
click at [157, 126] on span "Settings" at bounding box center [156, 126] width 33 height 9
click at [199, 63] on span "/ ID Card Setup" at bounding box center [185, 60] width 38 height 7
click at [171, 79] on span "Distribution" at bounding box center [165, 82] width 28 height 7
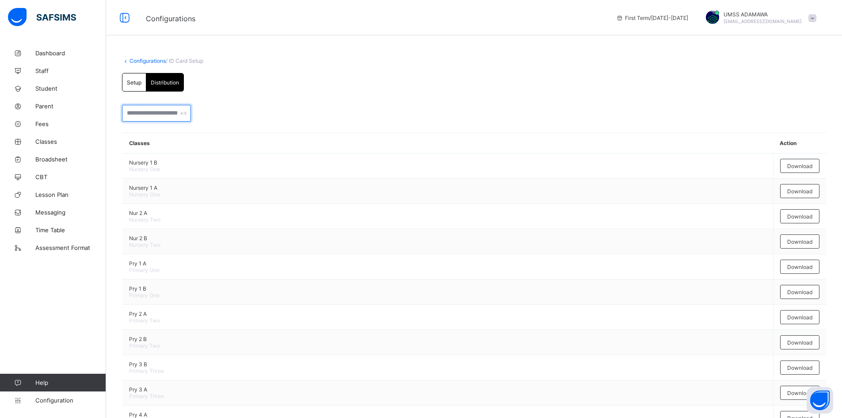
click at [164, 111] on input "text" at bounding box center [156, 113] width 69 height 17
